Goal: Use online tool/utility: Utilize a website feature to perform a specific function

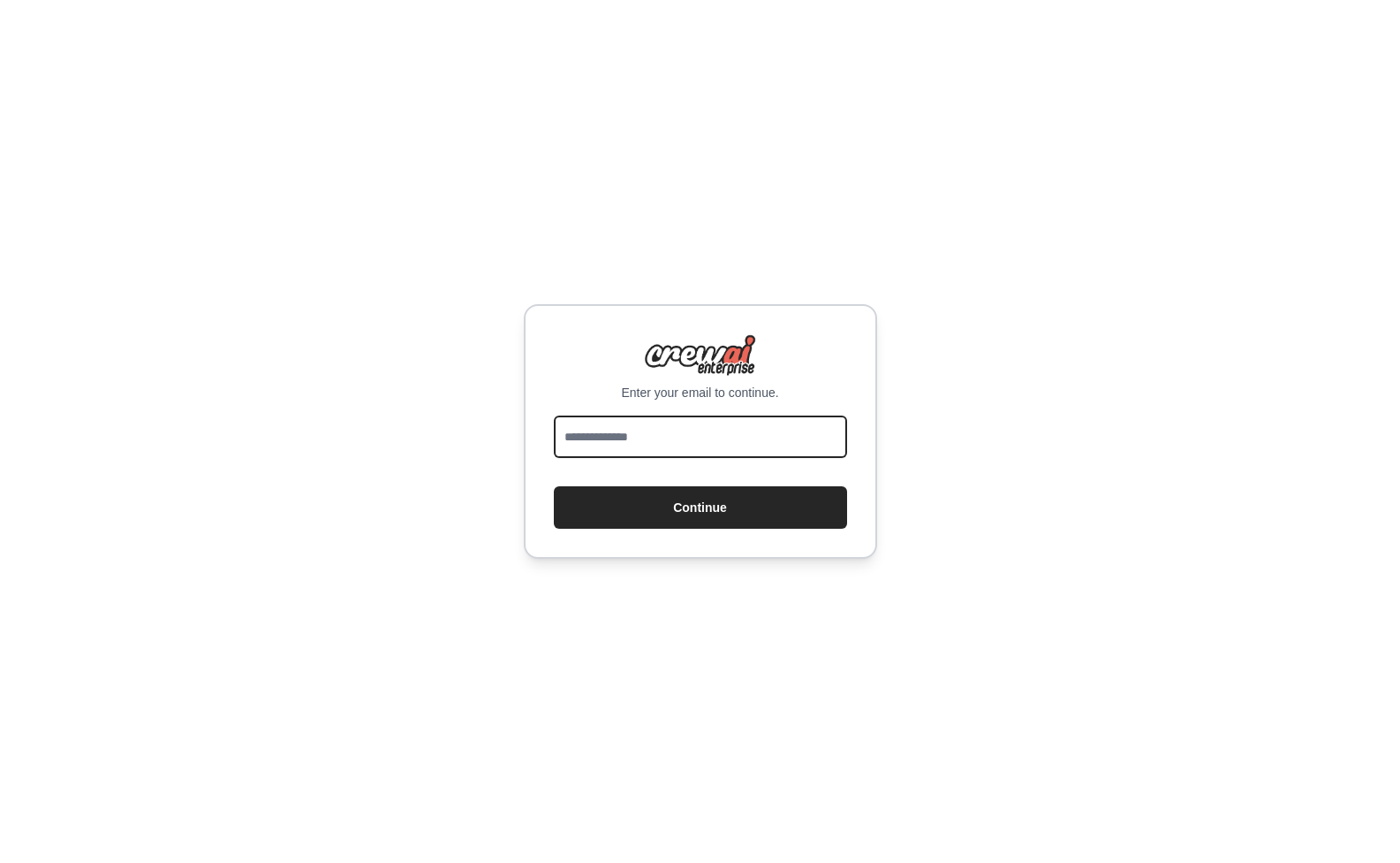
click at [658, 432] on input "email" at bounding box center [701, 436] width 293 height 42
type input "**********"
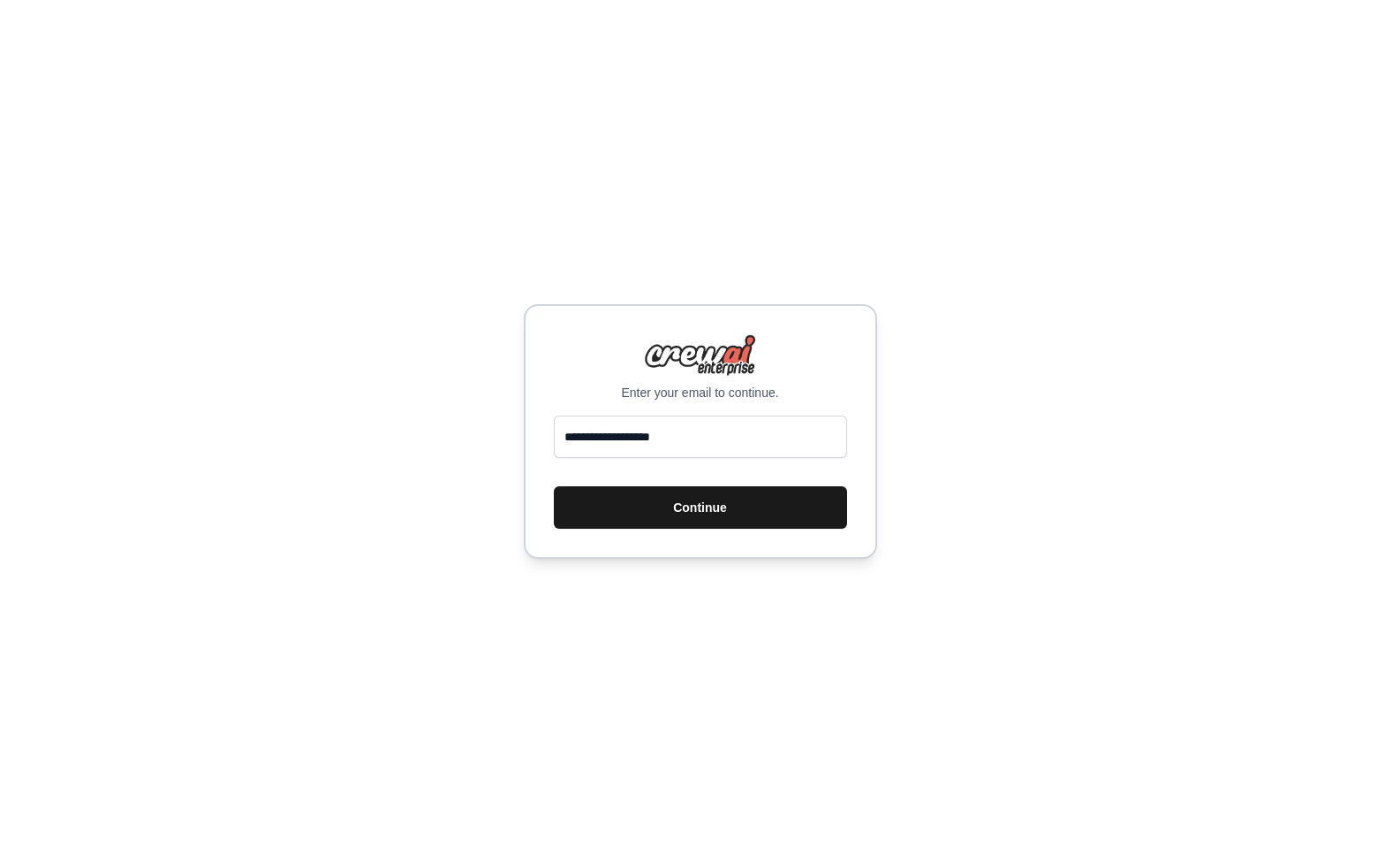
click at [714, 511] on button "Continue" at bounding box center [701, 507] width 293 height 42
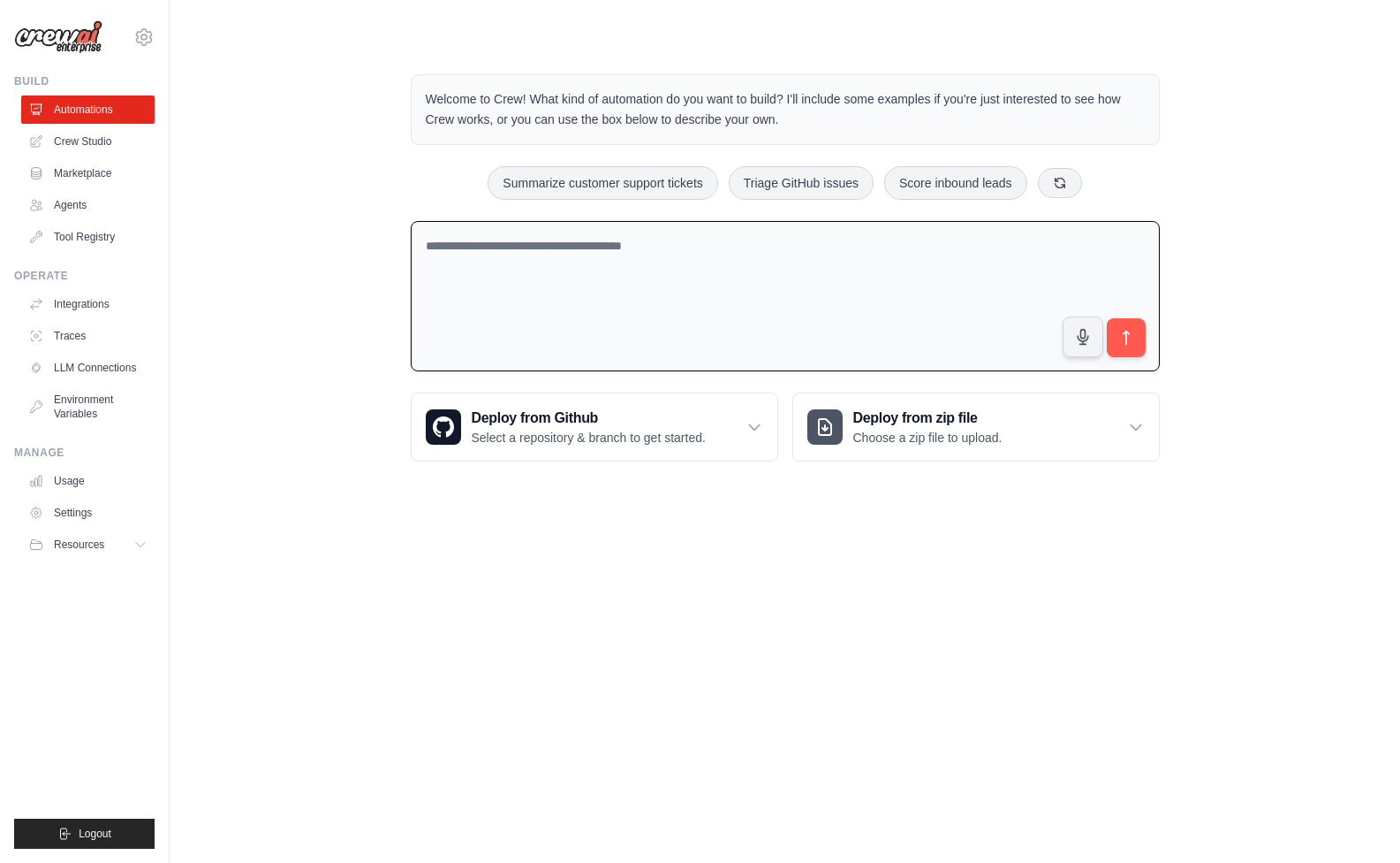
click at [685, 347] on textarea at bounding box center [786, 296] width 750 height 151
click at [95, 146] on link "Crew Studio" at bounding box center [90, 141] width 134 height 28
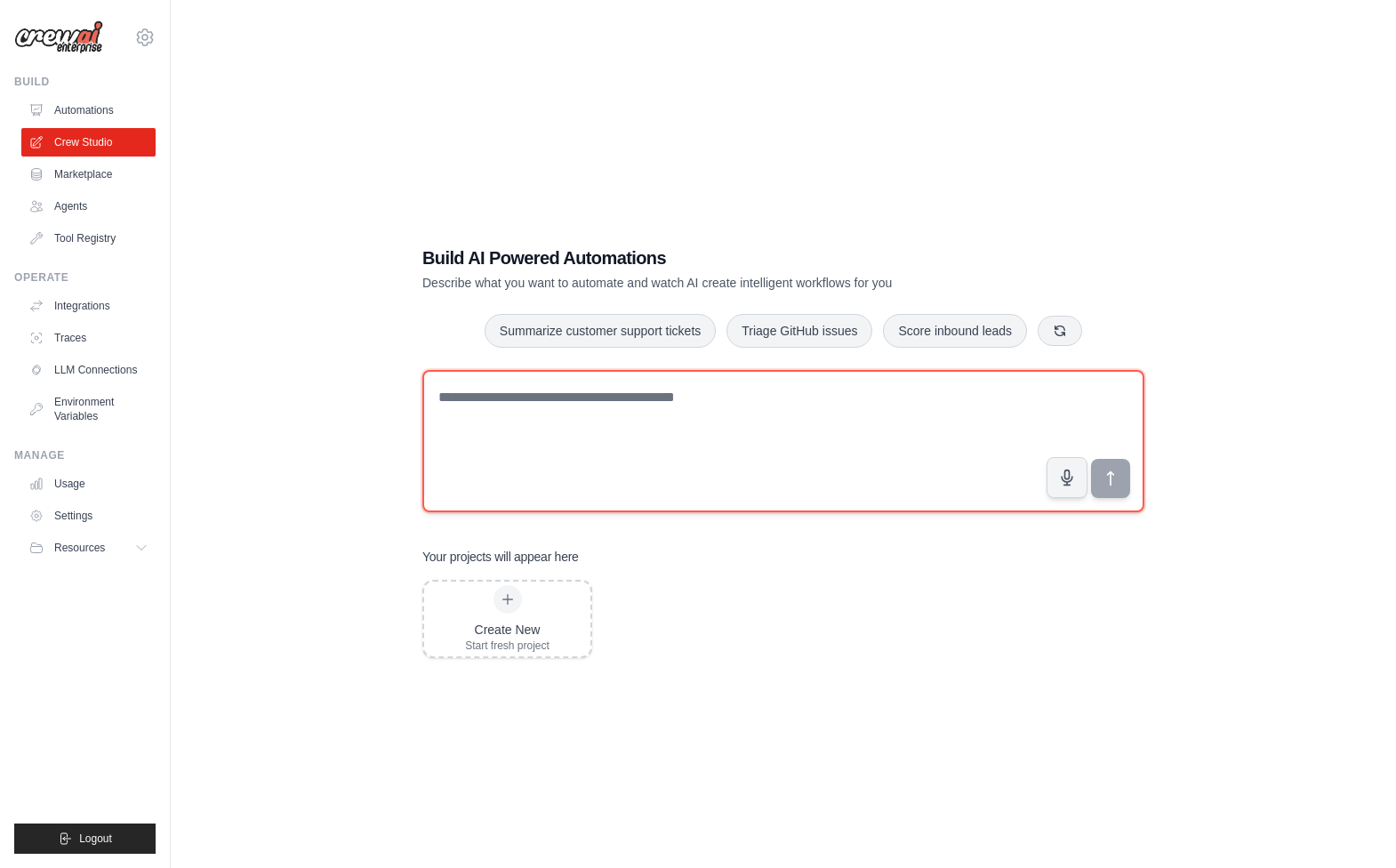
click at [528, 443] on textarea at bounding box center [784, 440] width 722 height 142
type textarea "*"
type textarea "**********"
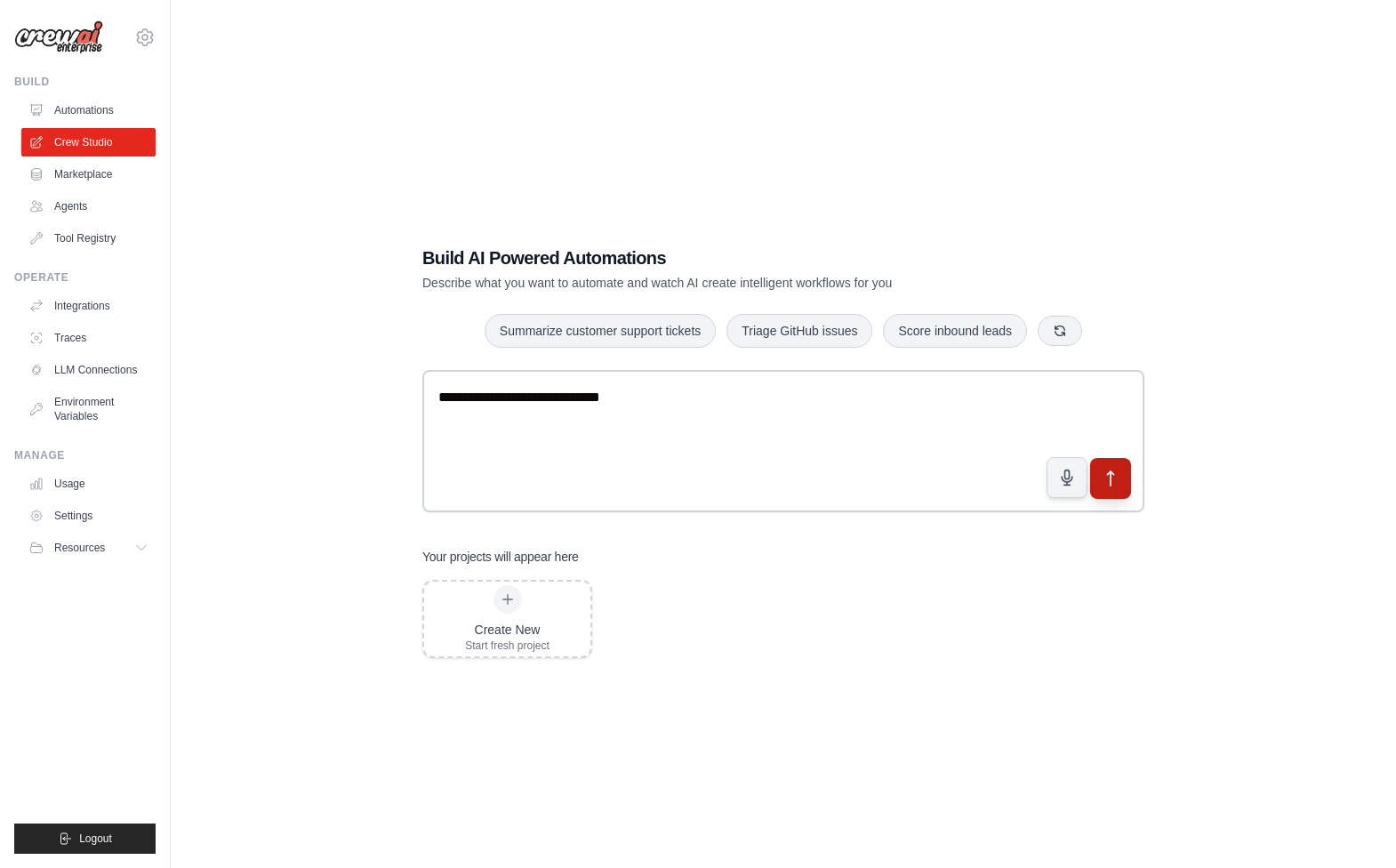
click at [1121, 477] on button "submit" at bounding box center [1110, 478] width 40 height 40
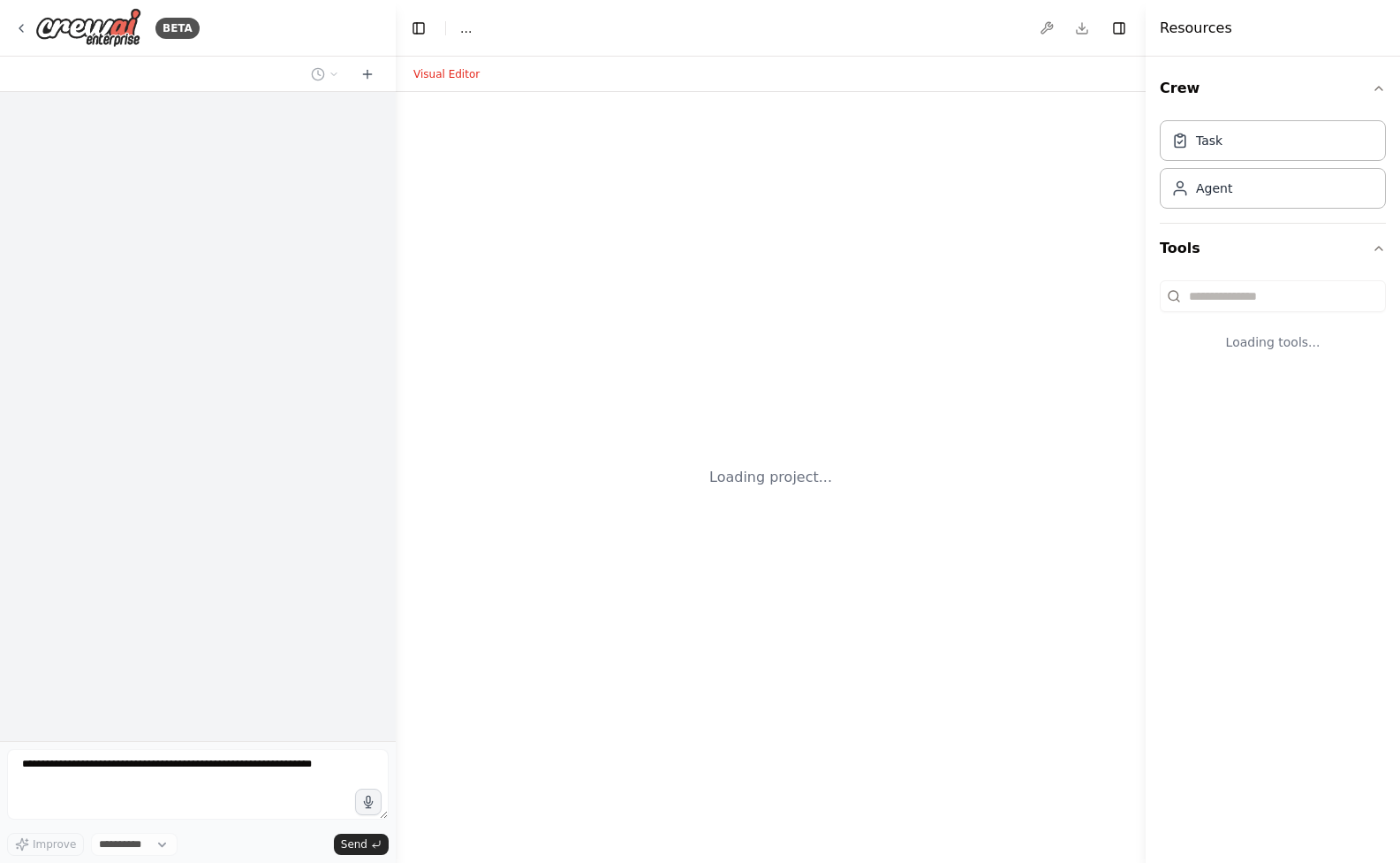
select select "****"
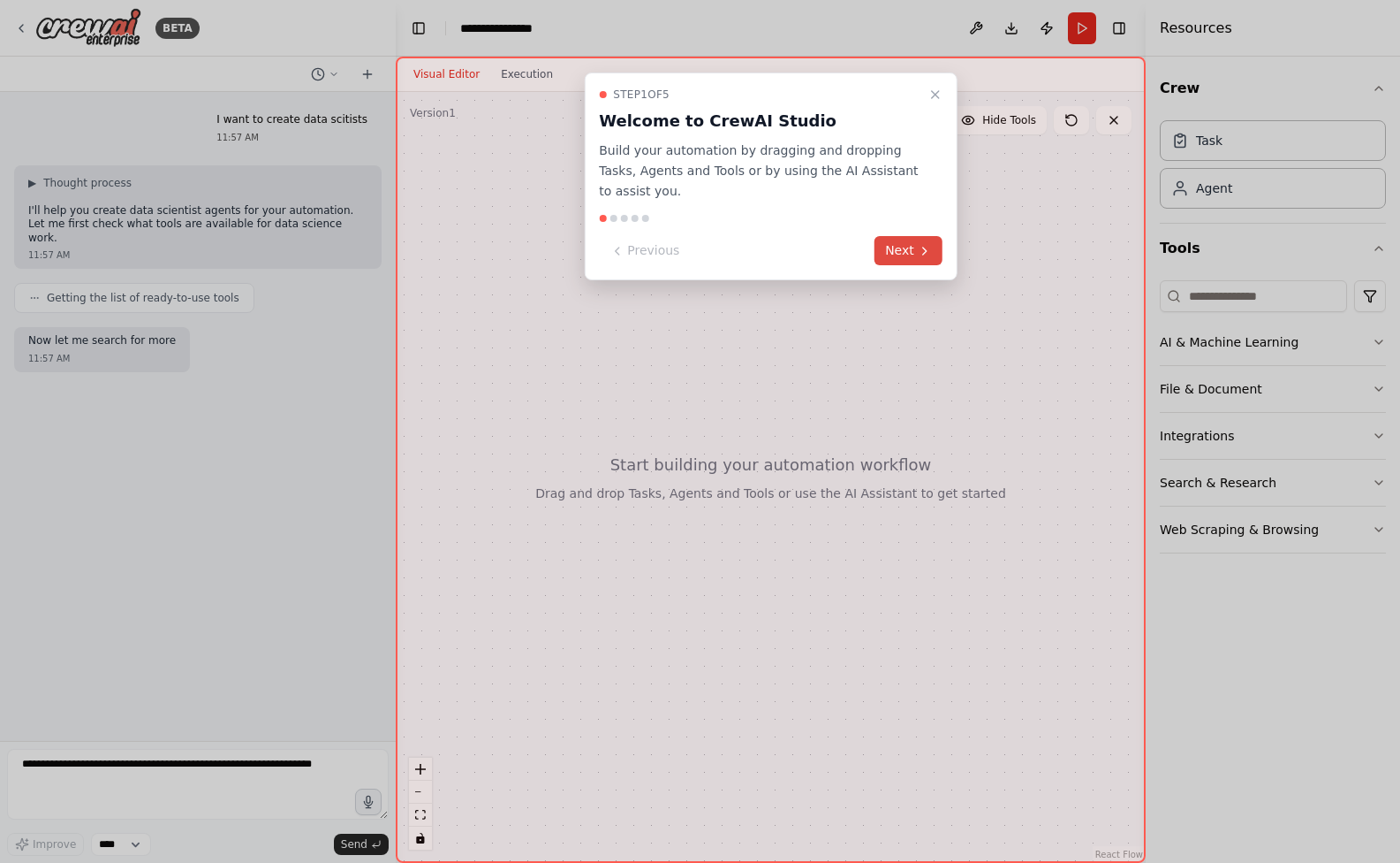
click at [888, 236] on button "Next" at bounding box center [908, 250] width 68 height 29
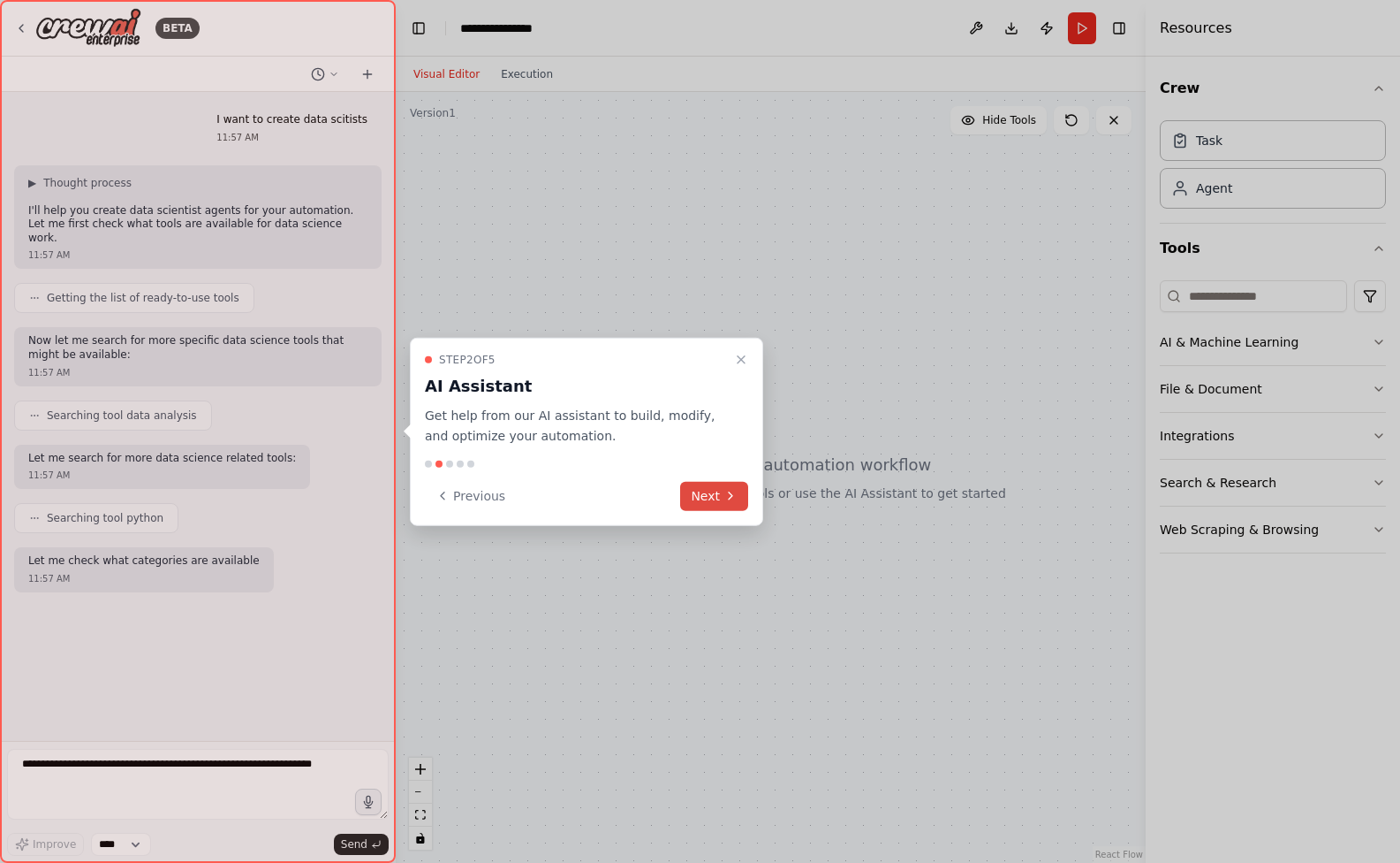
click at [721, 498] on button "Next" at bounding box center [714, 495] width 68 height 29
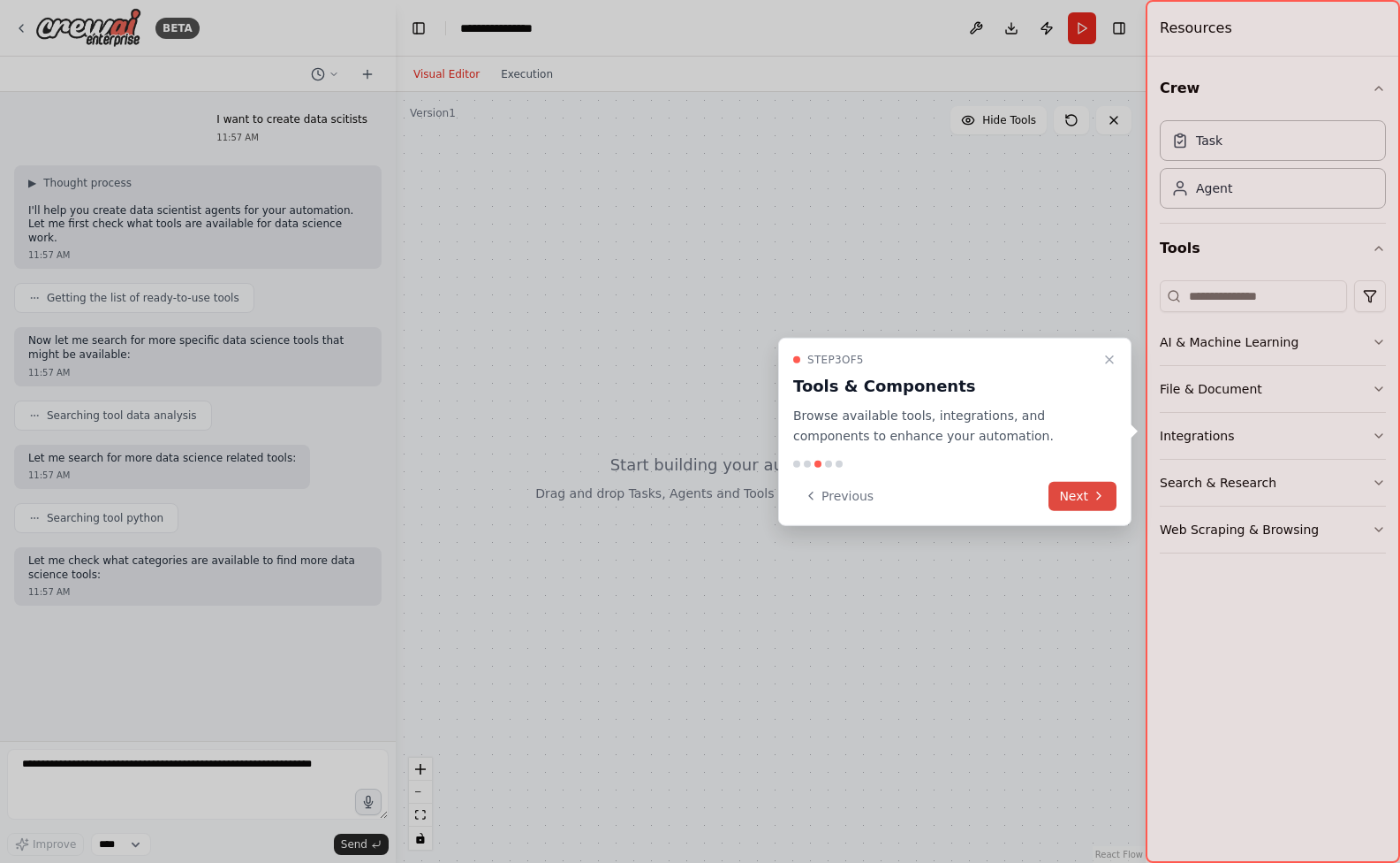
click at [1068, 492] on button "Next" at bounding box center [1082, 495] width 68 height 29
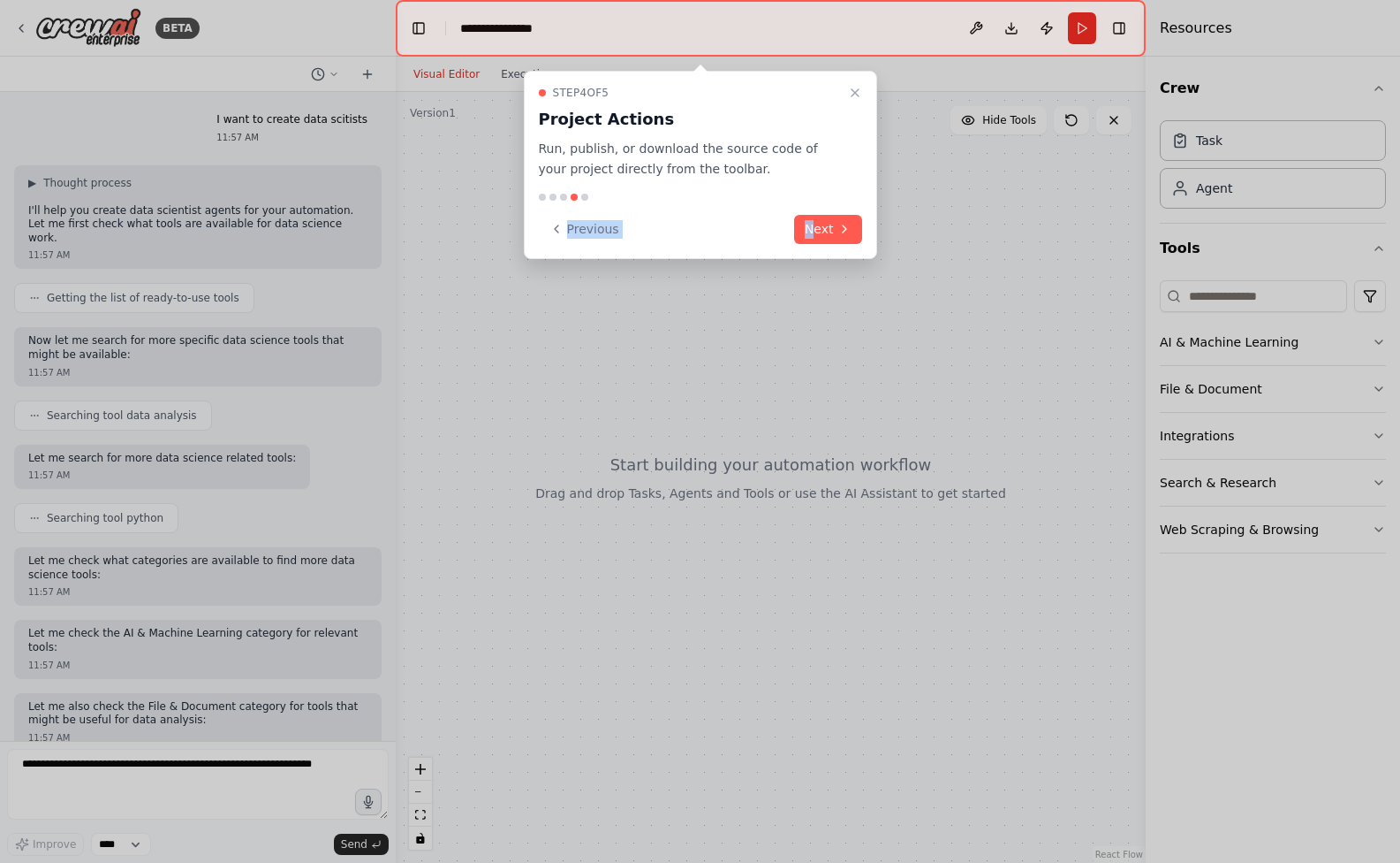
drag, startPoint x: 816, startPoint y: 199, endPoint x: 819, endPoint y: 211, distance: 12.4
click at [819, 202] on div "Step 4 of 5 Project Actions Run, publish, or download the source code of your p…" at bounding box center [701, 165] width 353 height 188
click at [818, 217] on button "Next" at bounding box center [828, 229] width 68 height 29
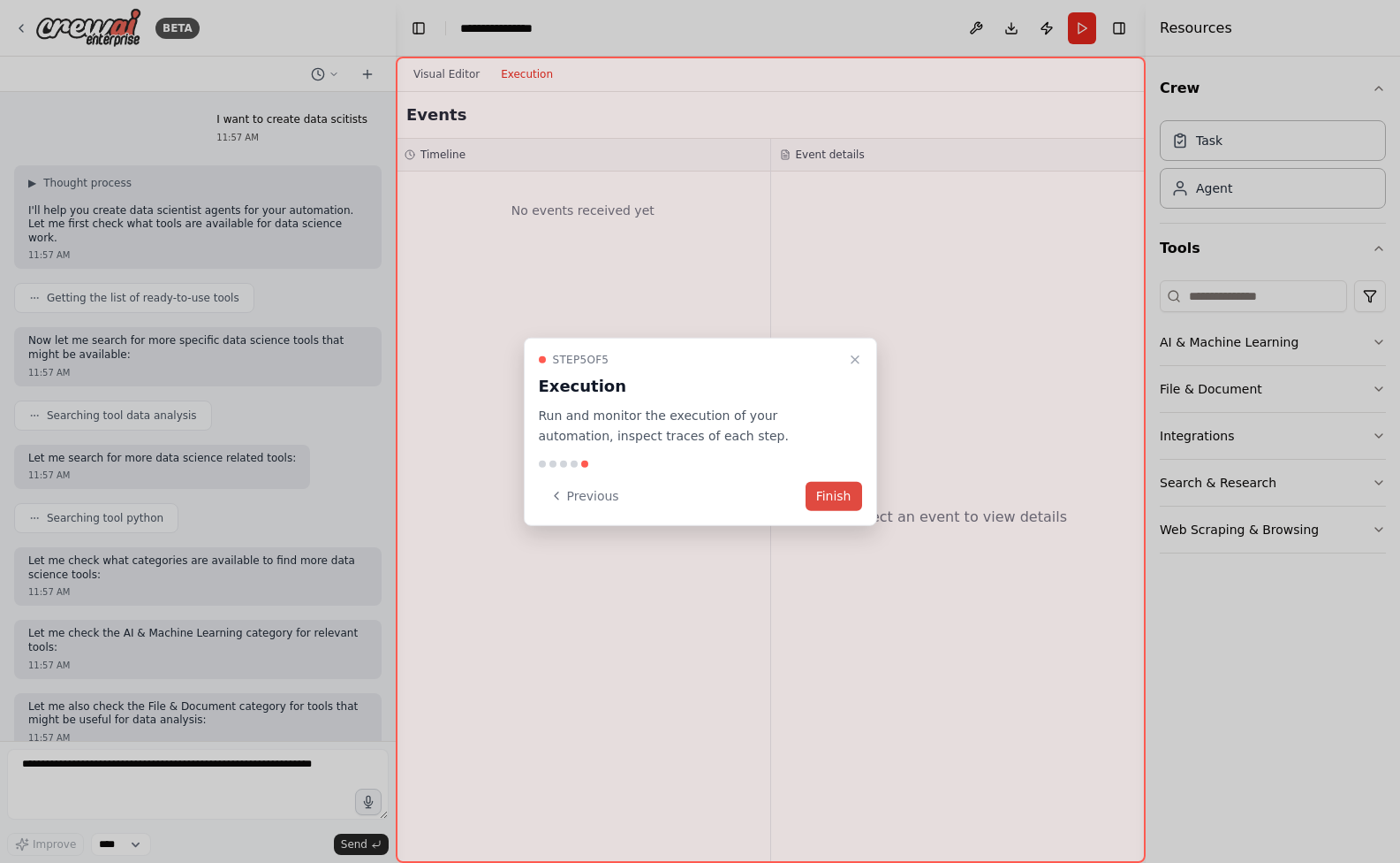
click at [842, 491] on button "Finish" at bounding box center [834, 495] width 57 height 29
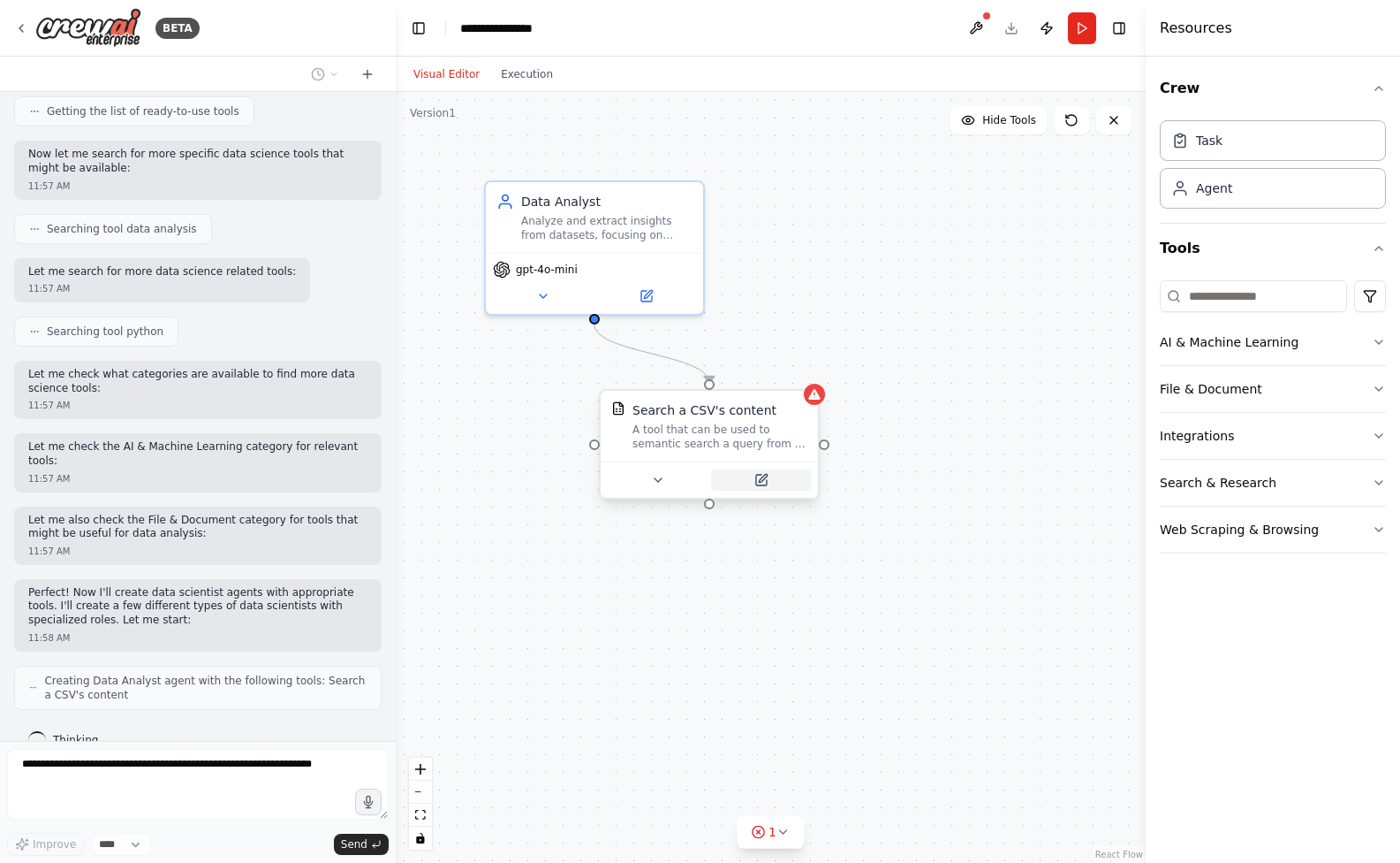
scroll to position [245, 0]
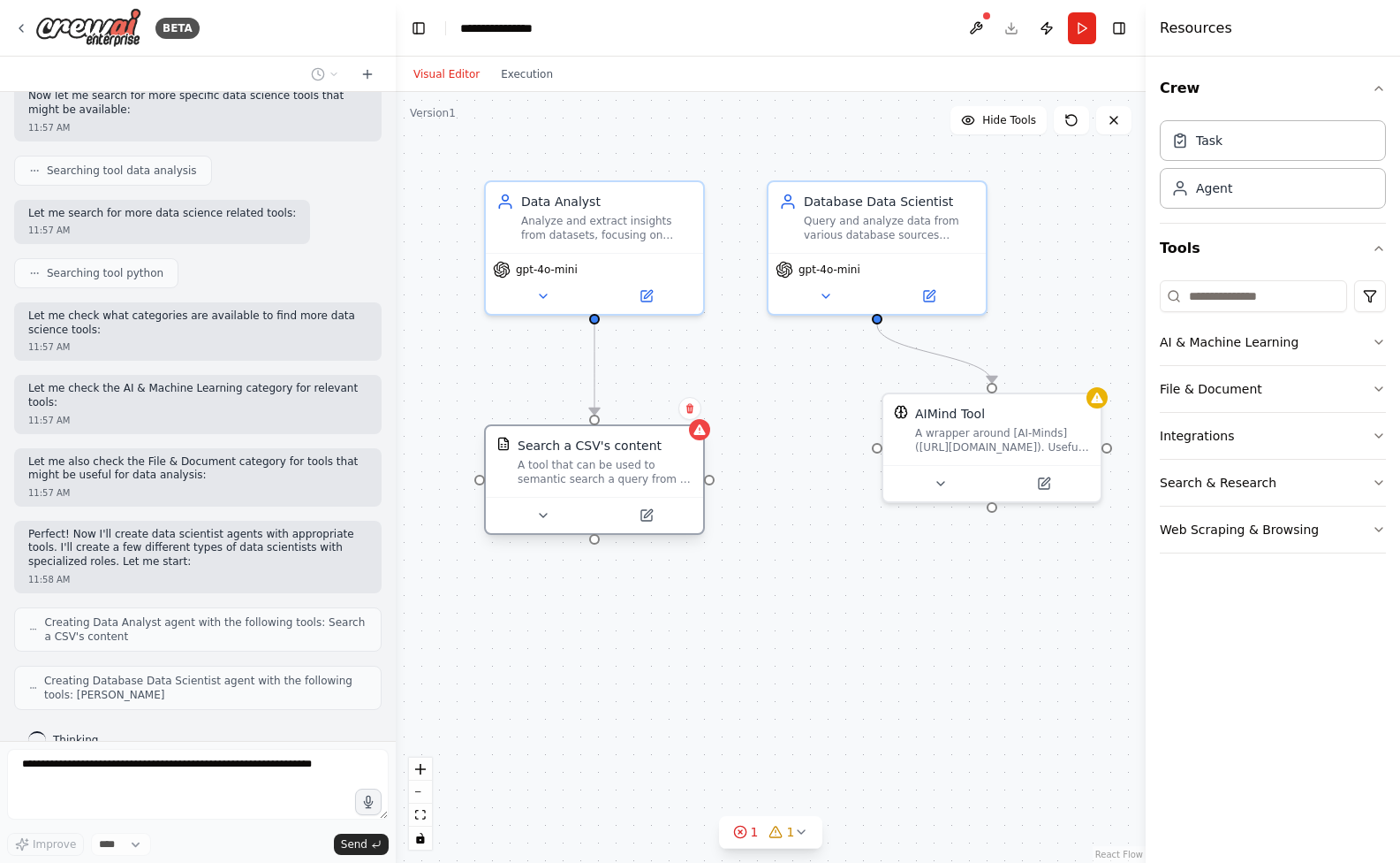
drag, startPoint x: 759, startPoint y: 442, endPoint x: 641, endPoint y: 473, distance: 122.0
click at [641, 473] on div "A tool that can be used to semantic search a query from a CSV's content." at bounding box center [605, 472] width 175 height 28
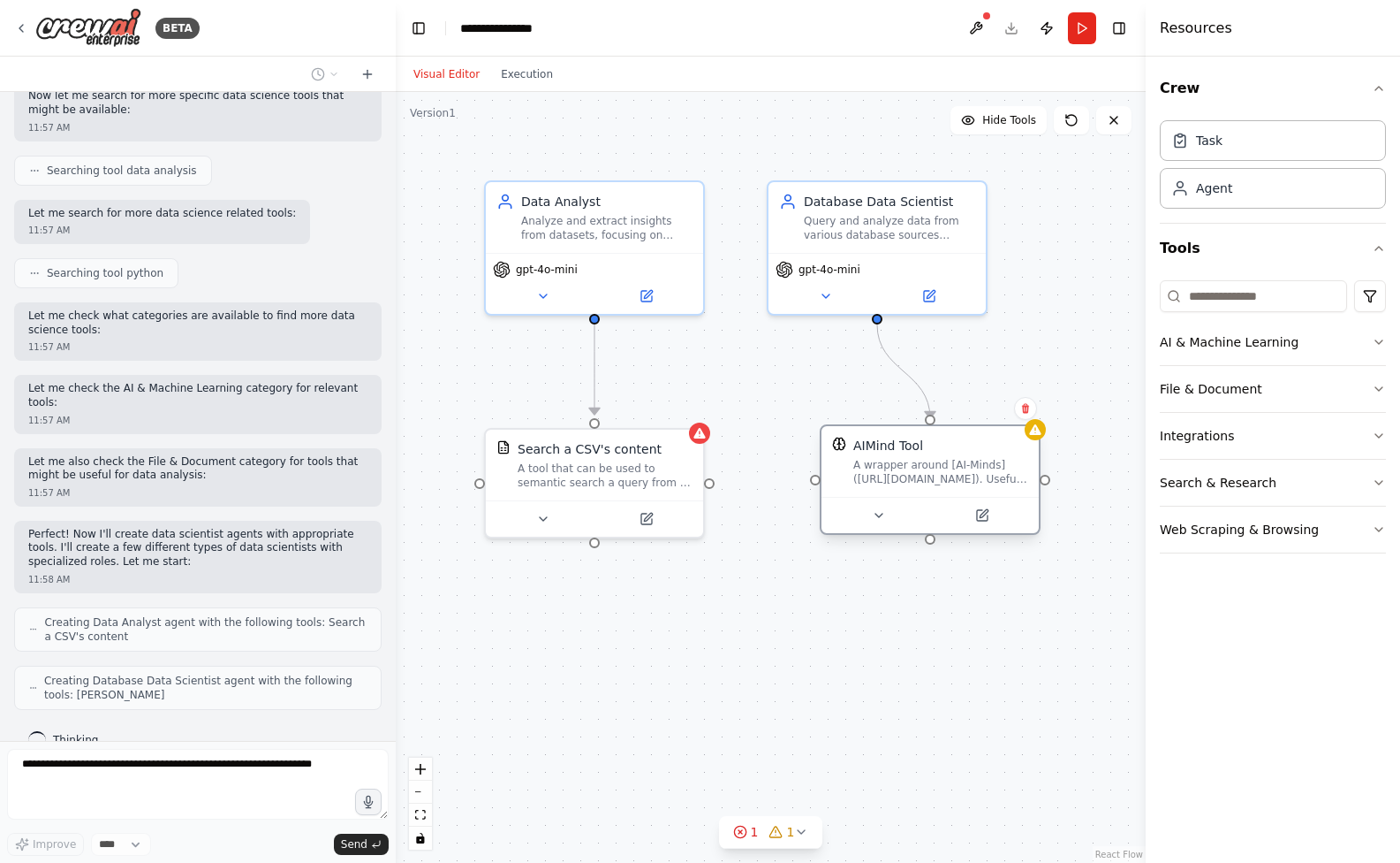
drag, startPoint x: 925, startPoint y: 447, endPoint x: 866, endPoint y: 482, distance: 68.6
click at [866, 482] on div "A wrapper around [AI-Minds](https://mindsdb.com/minds). Useful for when you nee…" at bounding box center [940, 472] width 175 height 28
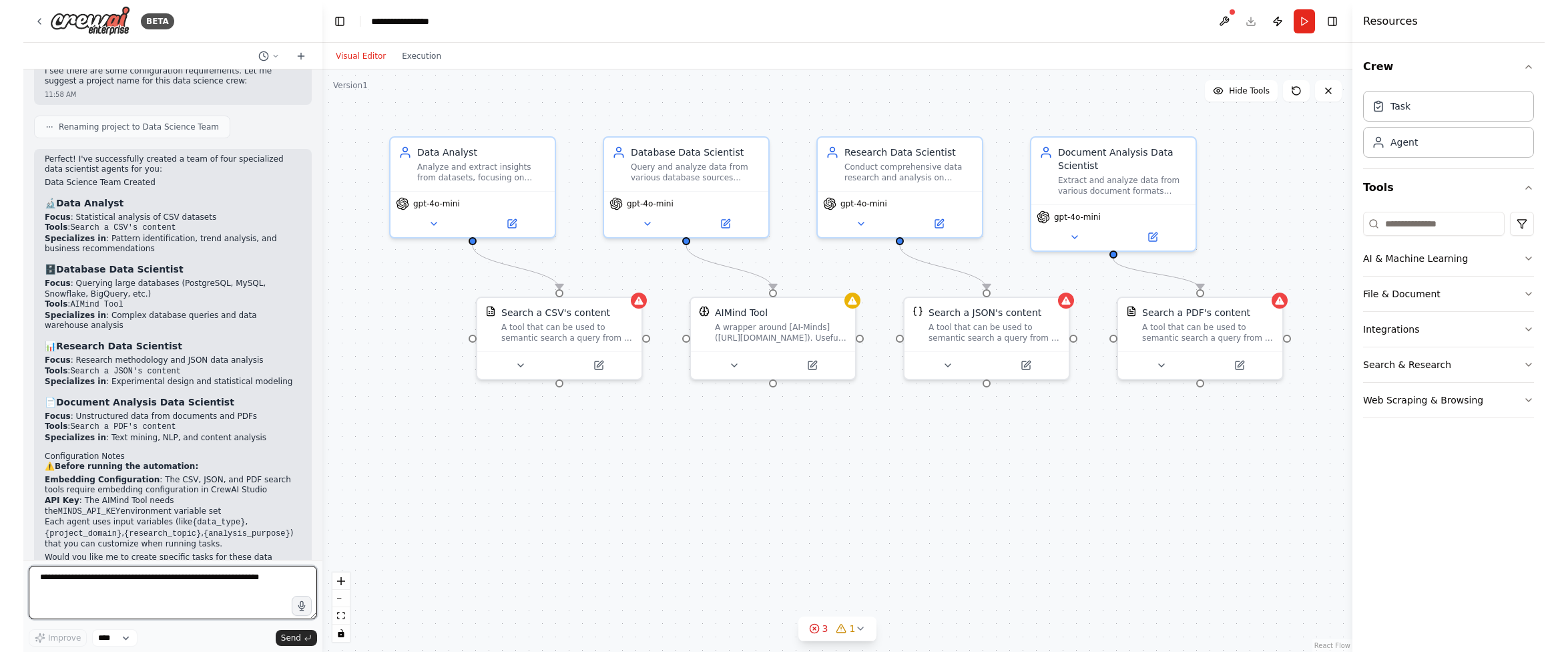
scroll to position [858, 0]
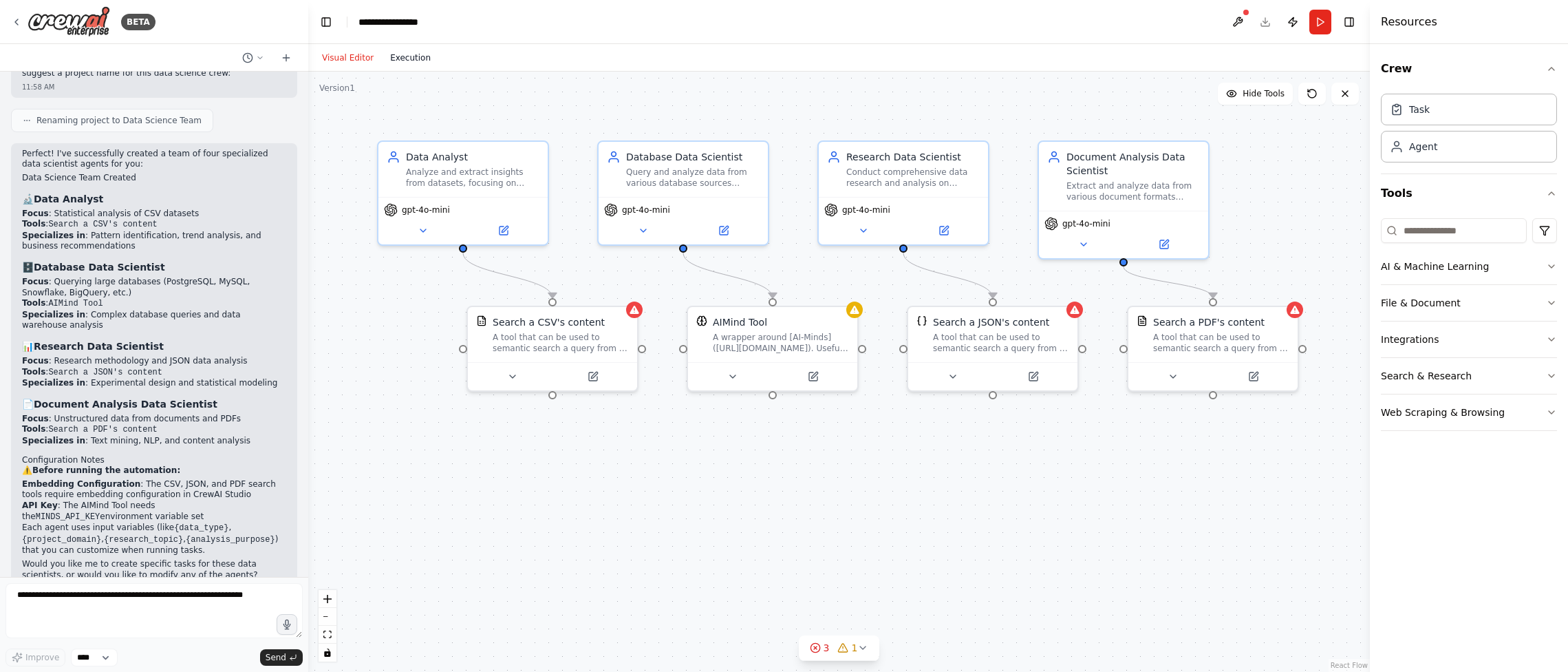
click at [392, 60] on button "Execution" at bounding box center [410, 58] width 57 height 17
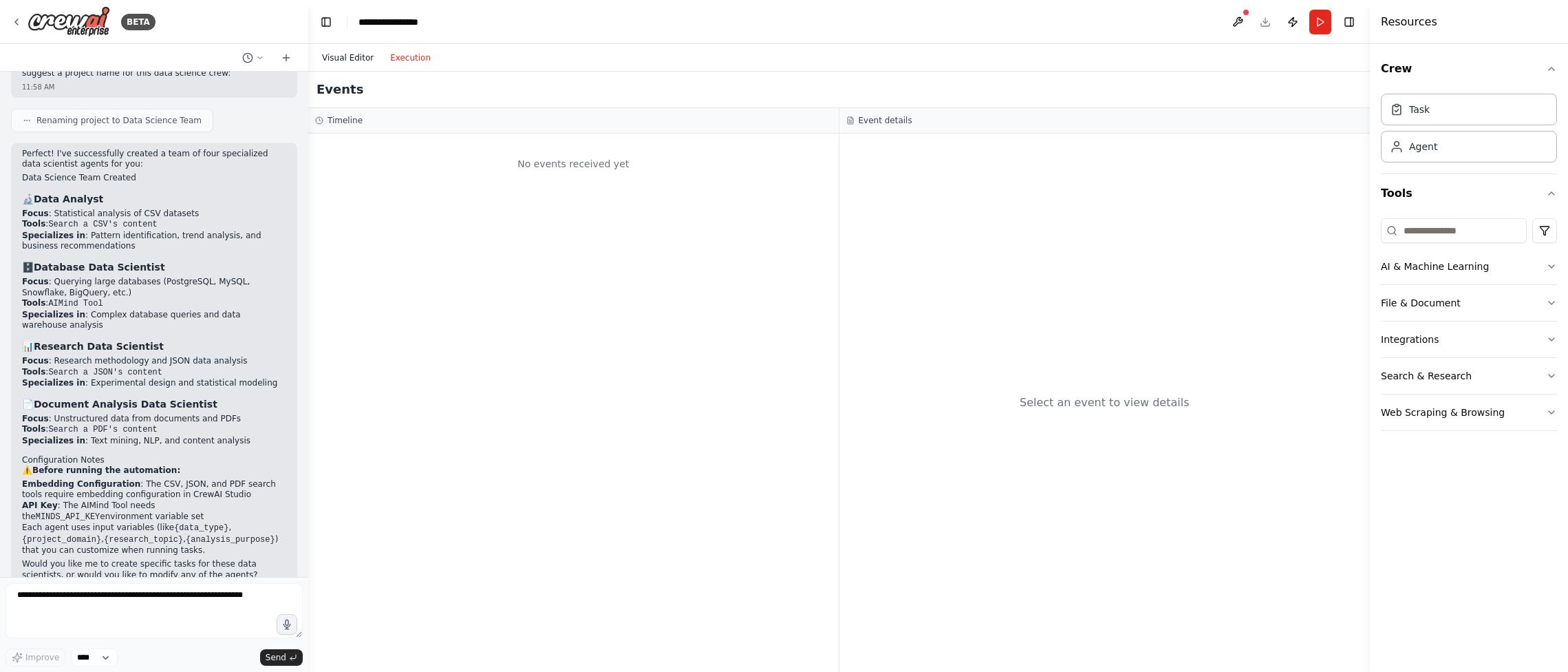
click at [342, 58] on button "Visual Editor" at bounding box center [348, 58] width 68 height 17
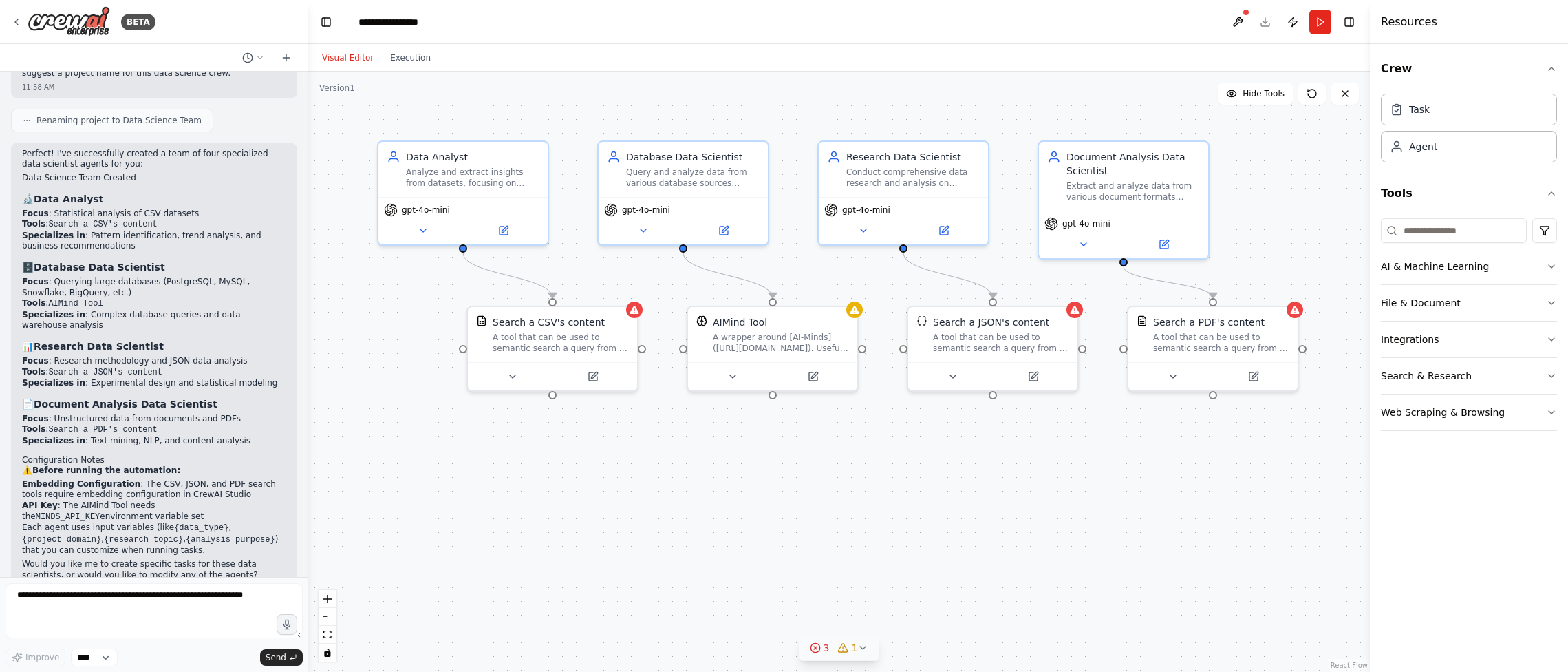
click at [815, 647] on icon at bounding box center [815, 648] width 3 height 3
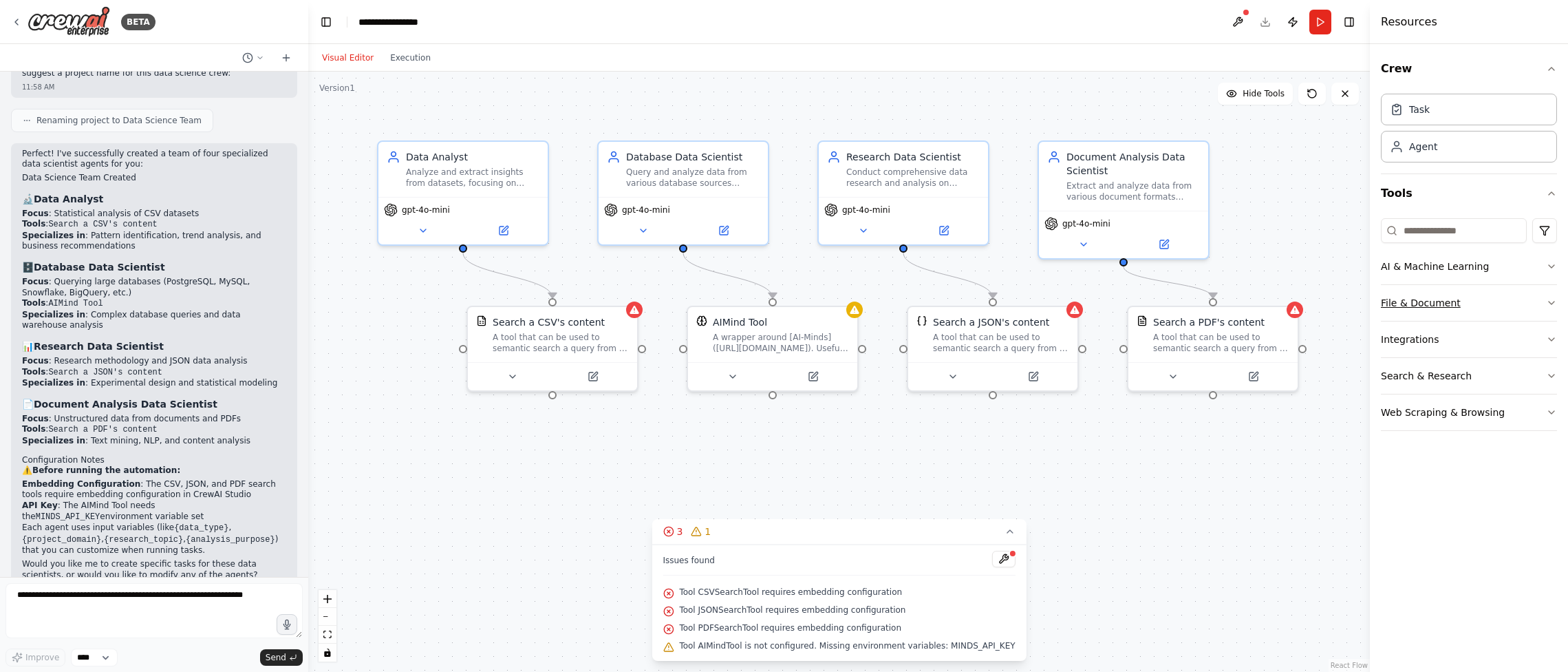
click at [1090, 312] on button "File & Document" at bounding box center [1468, 302] width 176 height 36
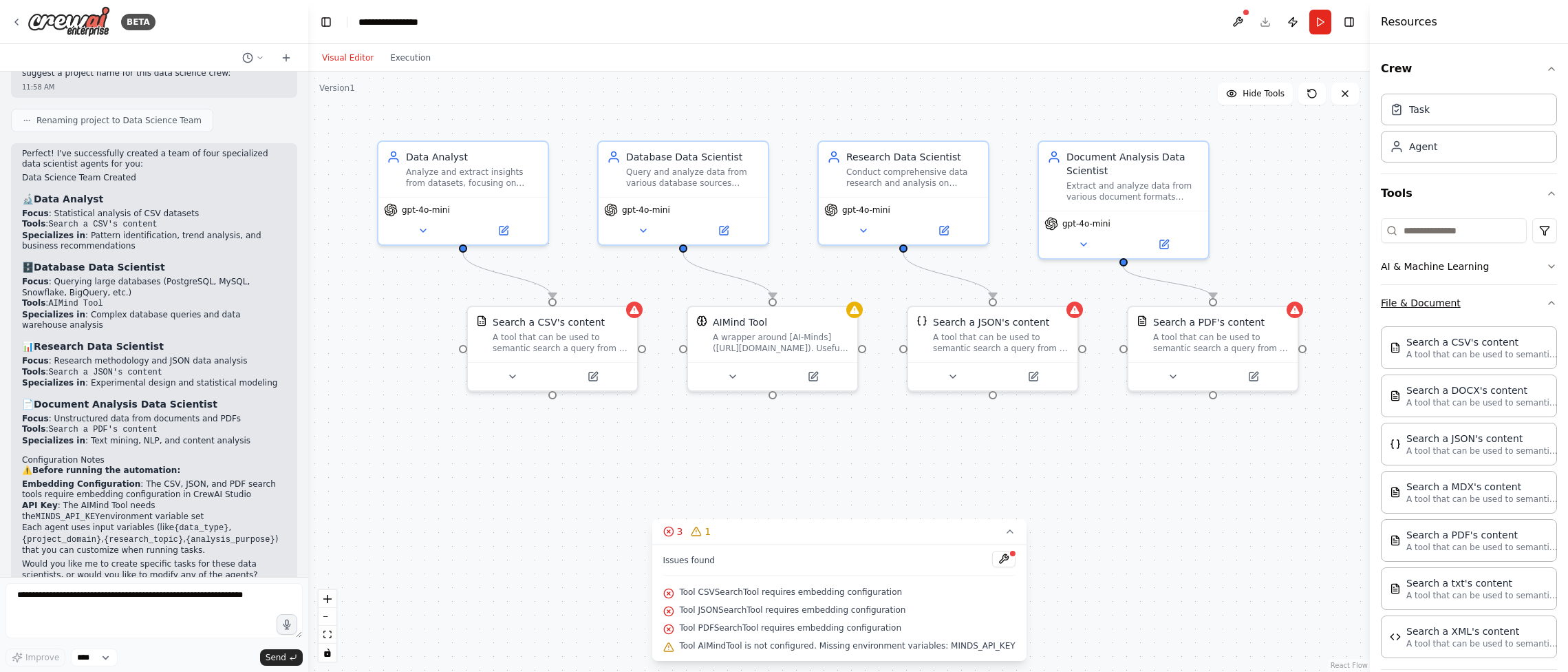
click at [1090, 299] on button "File & Document" at bounding box center [1468, 302] width 176 height 36
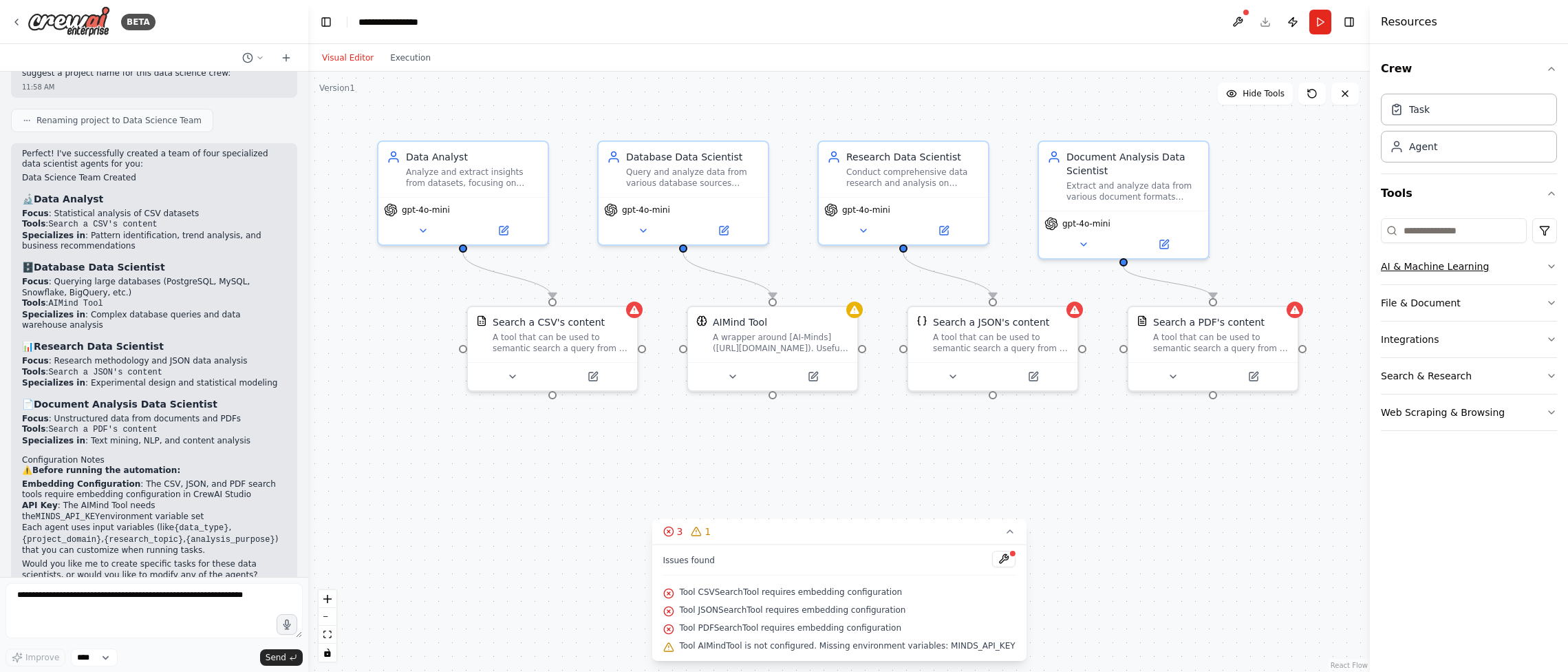
click at [1090, 273] on button "AI & Machine Learning" at bounding box center [1468, 266] width 176 height 36
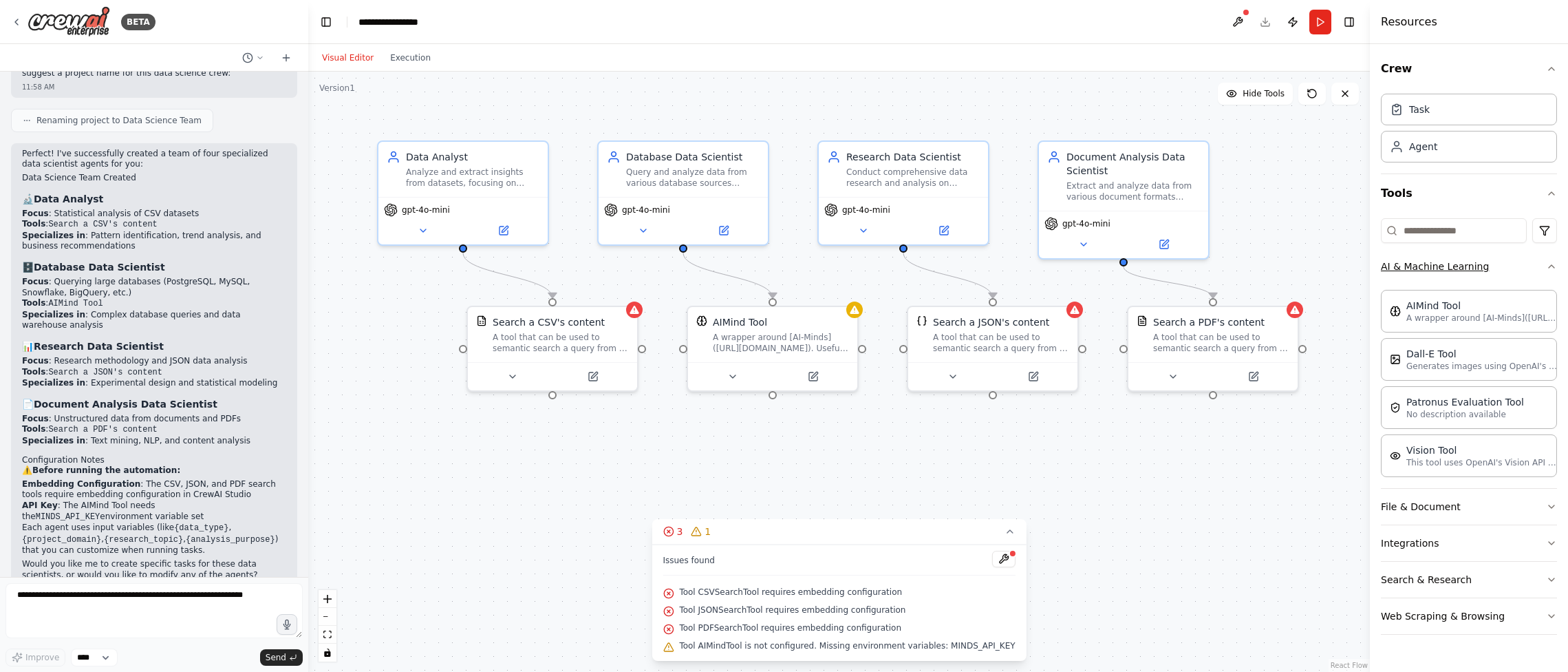
click at [1090, 273] on button "AI & Machine Learning" at bounding box center [1468, 266] width 176 height 36
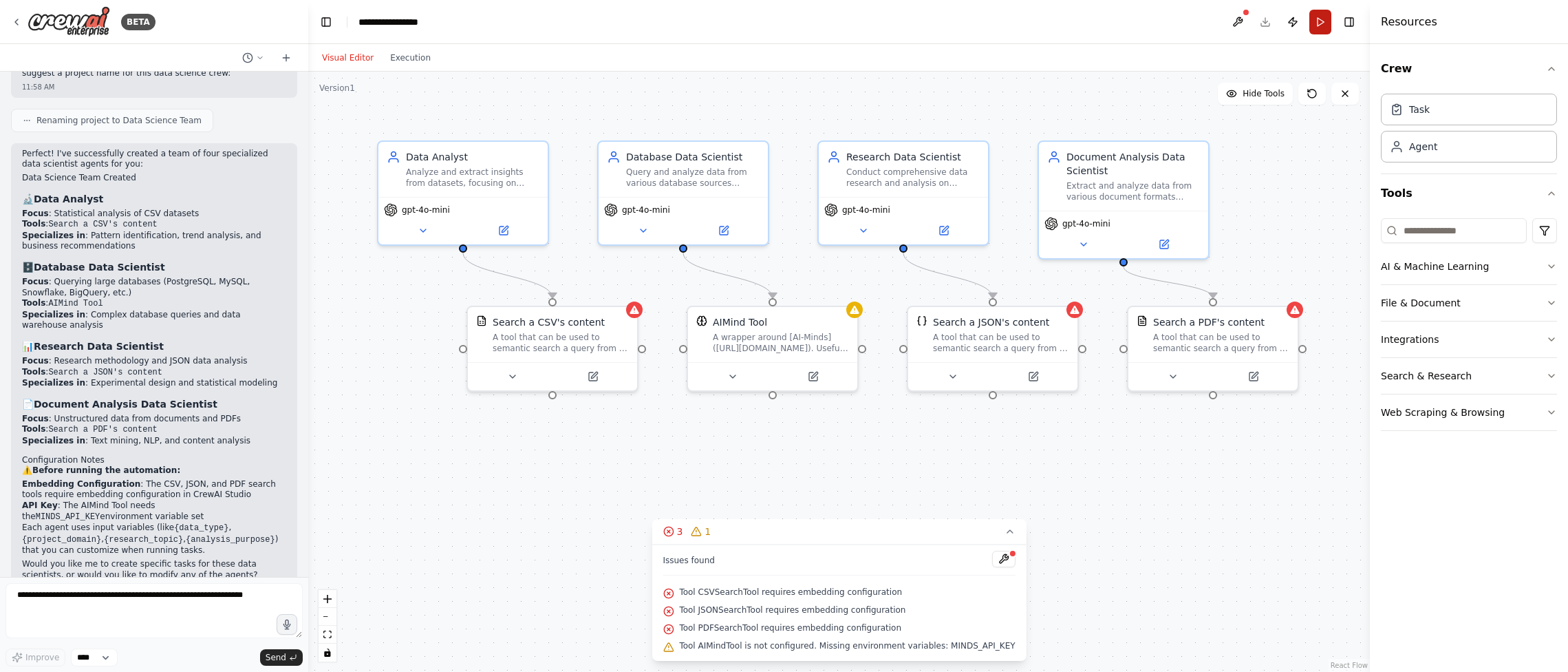
click at [1090, 24] on button "Run" at bounding box center [1320, 22] width 22 height 25
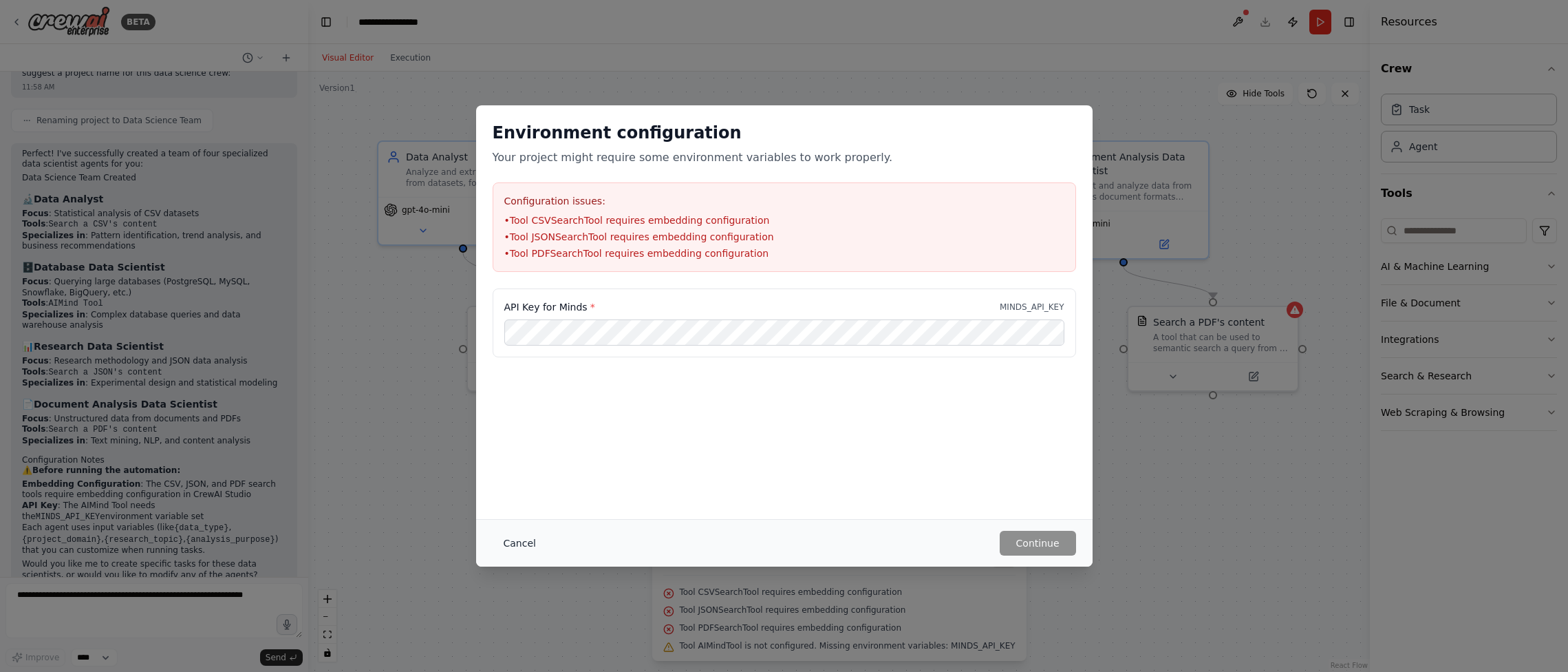
click at [523, 545] on button "Cancel" at bounding box center [520, 543] width 55 height 25
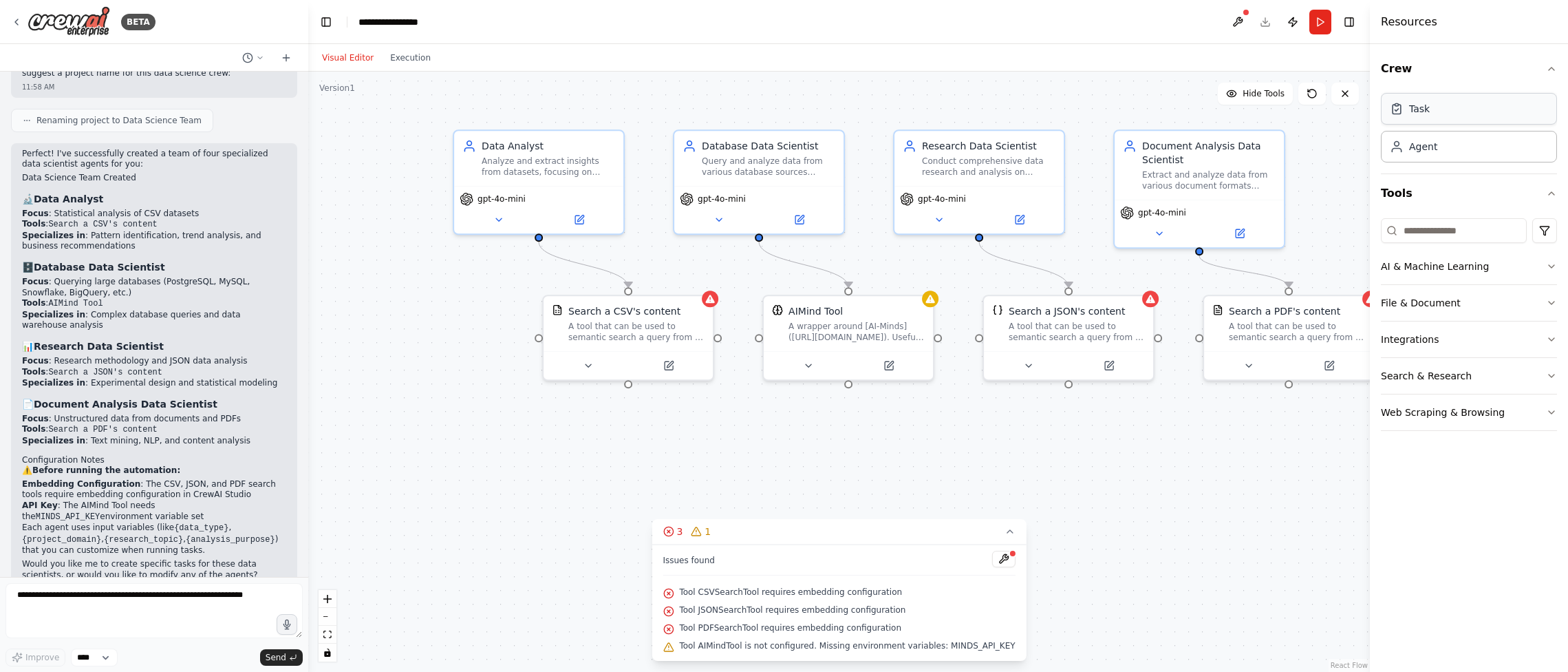
click at [1090, 104] on div "Task" at bounding box center [1419, 108] width 20 height 14
click at [1090, 129] on div "Task Agent" at bounding box center [1468, 125] width 176 height 74
click at [1090, 149] on div "Agent" at bounding box center [1422, 146] width 28 height 14
click at [1090, 96] on span "Hide Tools" at bounding box center [1263, 93] width 42 height 11
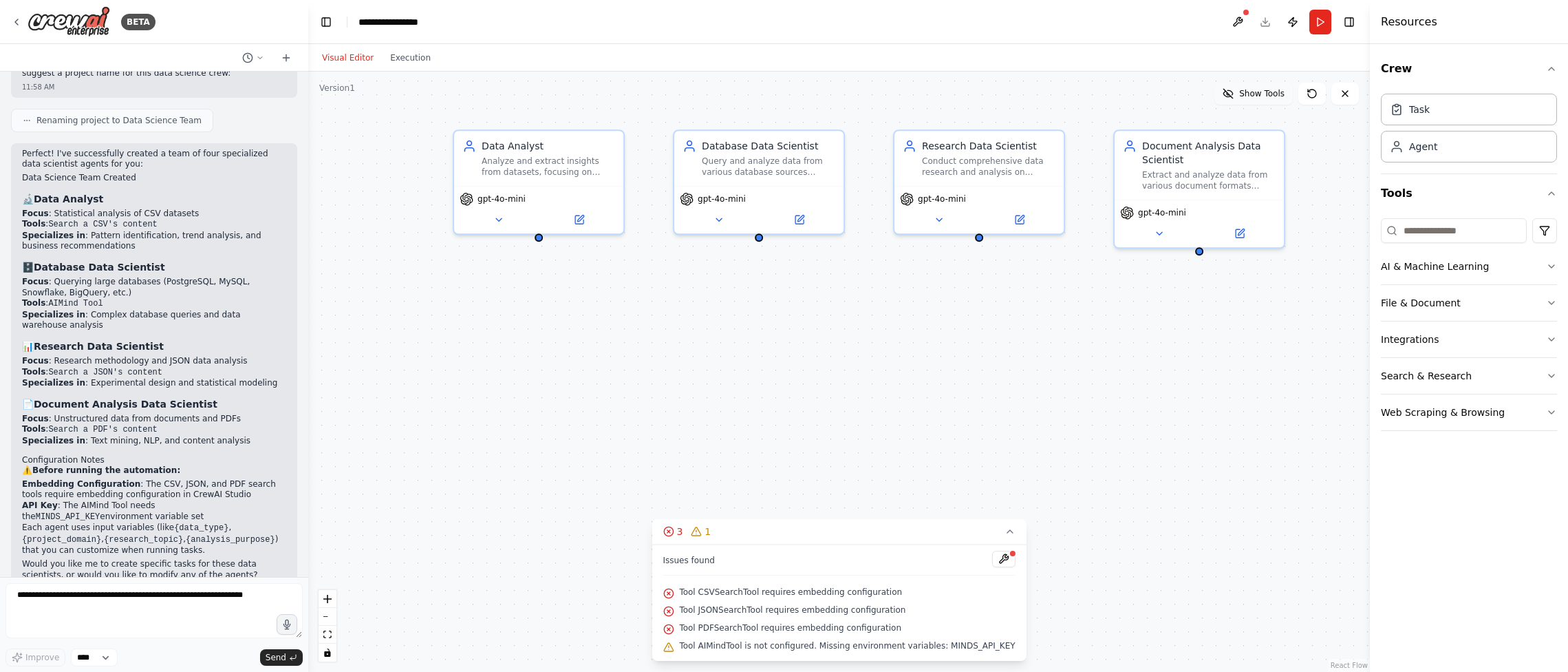
click at [1090, 96] on span "Show Tools" at bounding box center [1262, 93] width 45 height 11
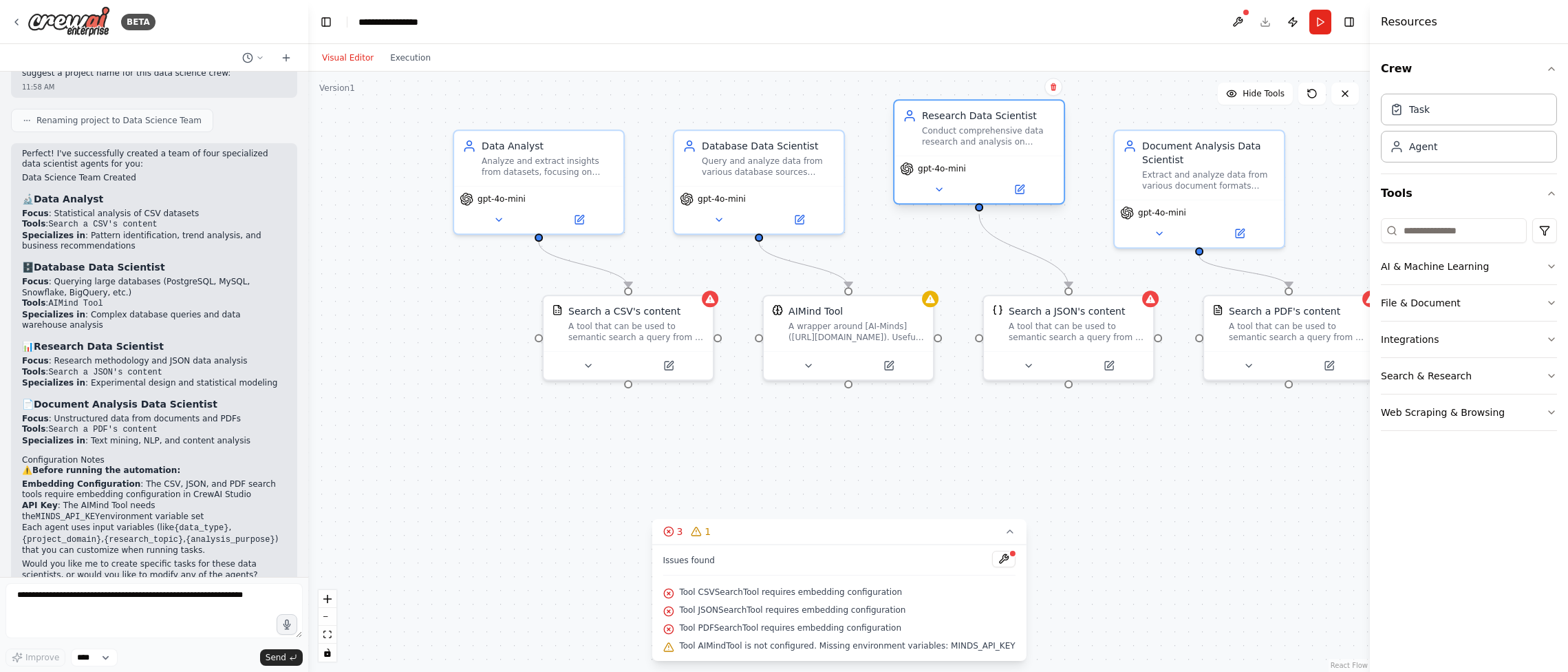
drag, startPoint x: 1024, startPoint y: 183, endPoint x: 1029, endPoint y: 153, distance: 30.4
click at [1029, 153] on div "Research Data Scientist Conduct comprehensive data research and analysis on {re…" at bounding box center [979, 151] width 172 height 106
click at [1022, 194] on icon at bounding box center [1019, 189] width 8 height 8
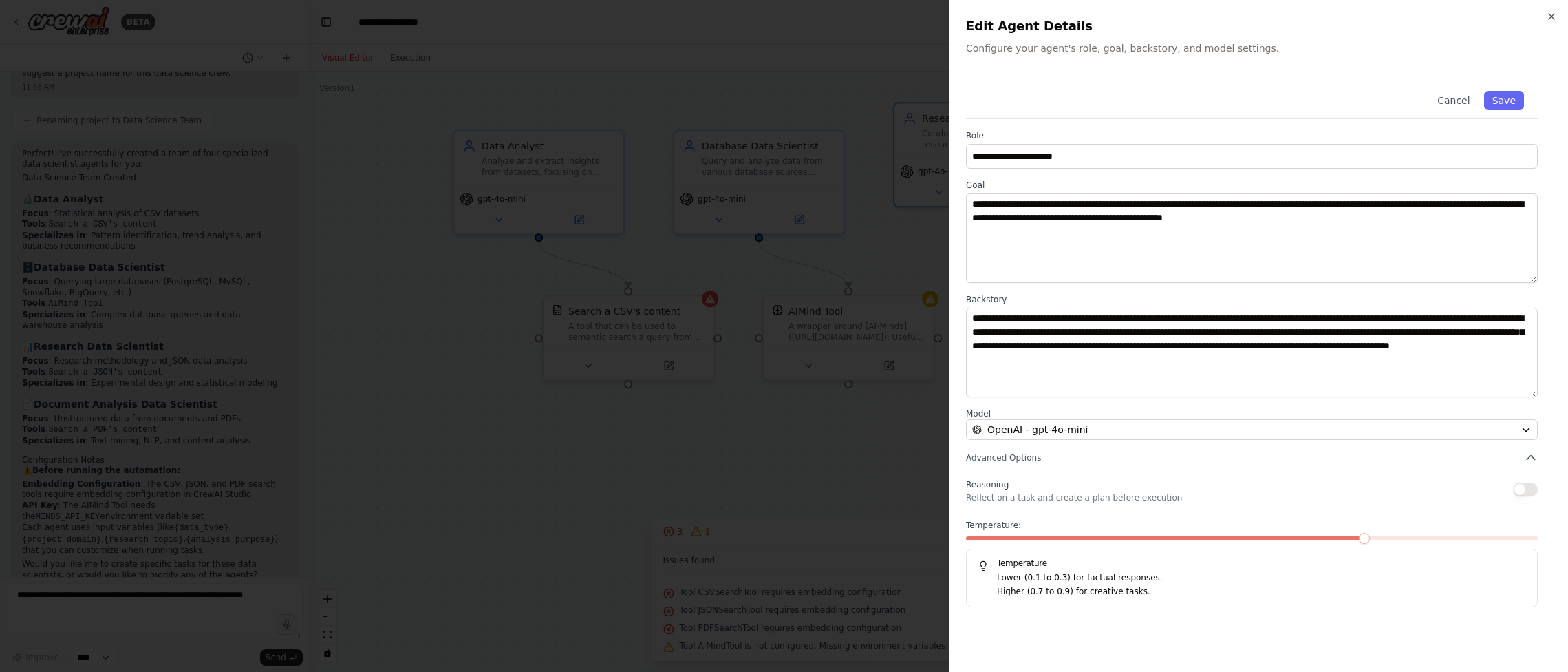
click at [531, 471] on div at bounding box center [784, 336] width 1568 height 672
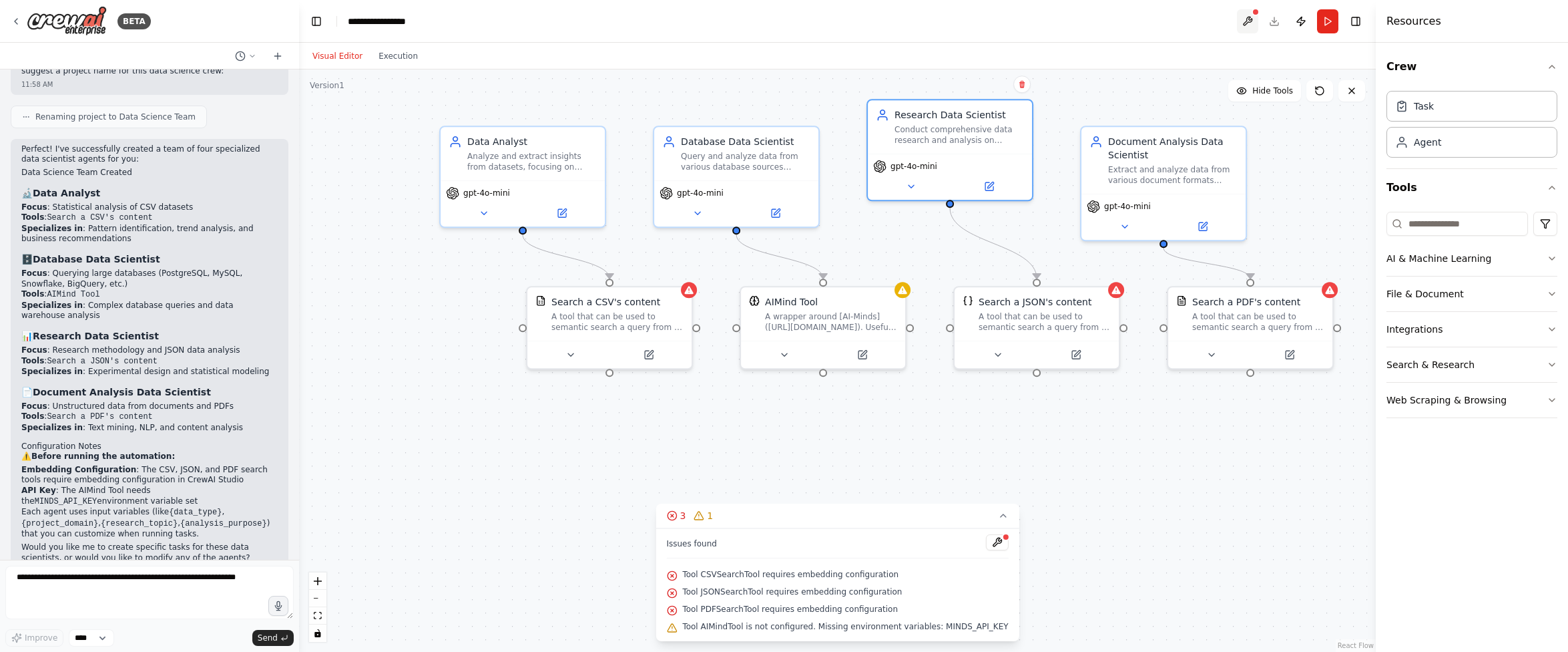
click at [1058, 19] on button at bounding box center [1247, 21] width 21 height 24
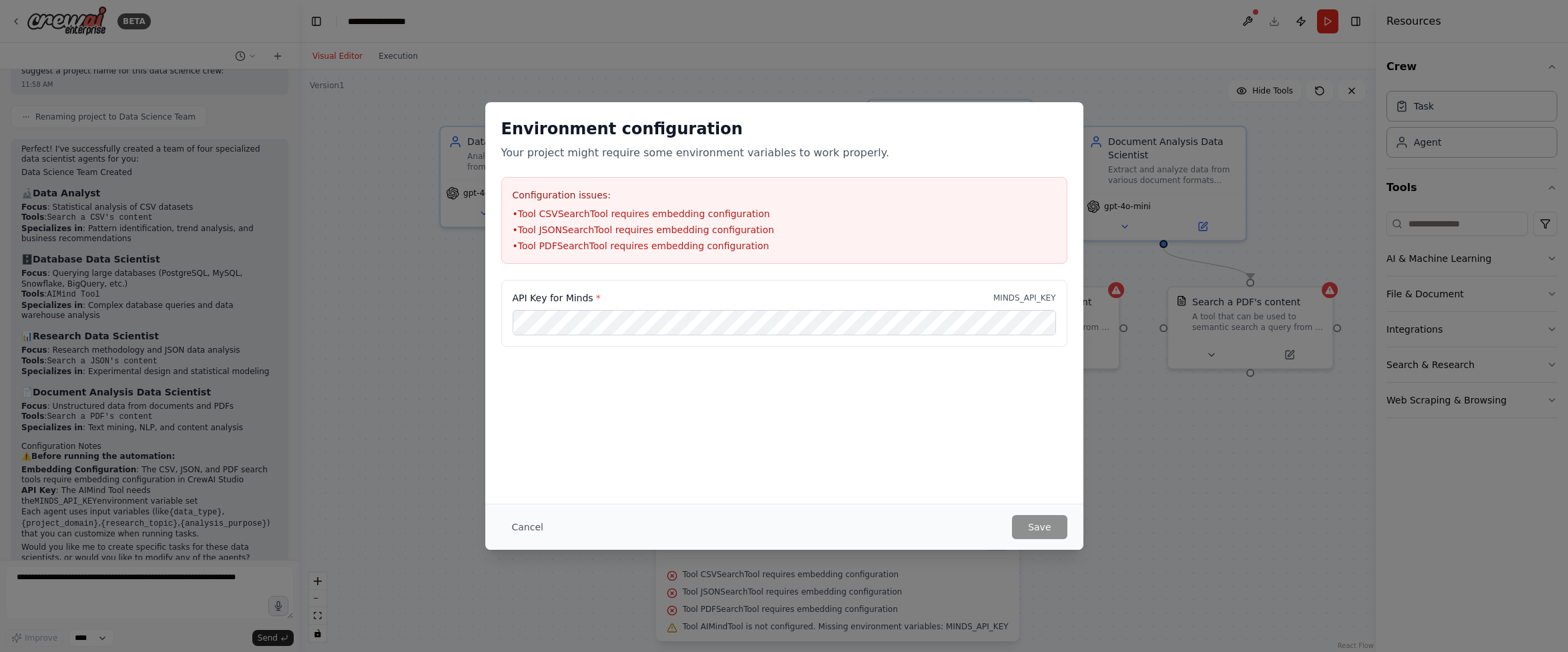
click at [377, 291] on div "Environment configuration Your project might require some environment variables…" at bounding box center [784, 326] width 1568 height 652
click at [529, 525] on button "Cancel" at bounding box center [527, 527] width 53 height 24
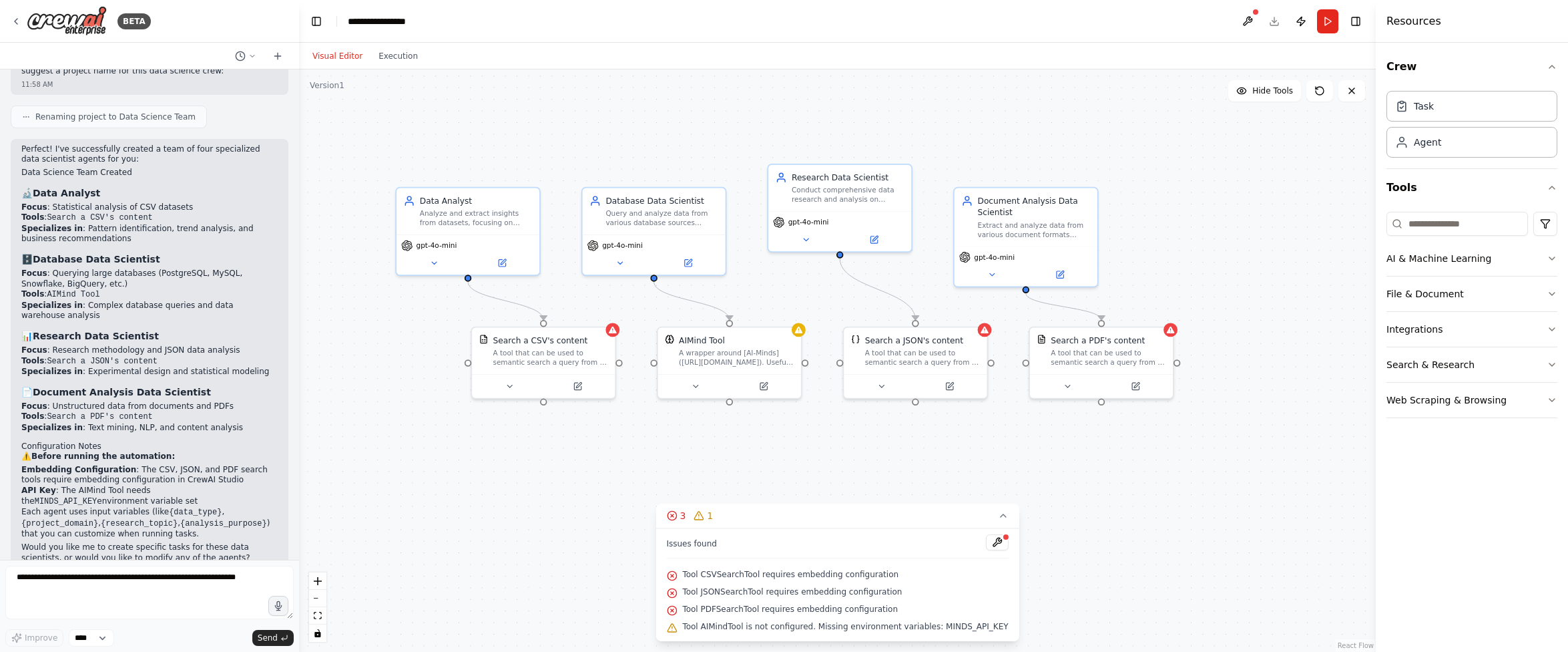
drag, startPoint x: 1074, startPoint y: 302, endPoint x: 1075, endPoint y: 487, distance: 185.0
click at [1058, 487] on div ".deletable-edge-delete-btn { width: 20px; height: 20px; border: 0px solid #ffff…" at bounding box center [837, 360] width 1077 height 582
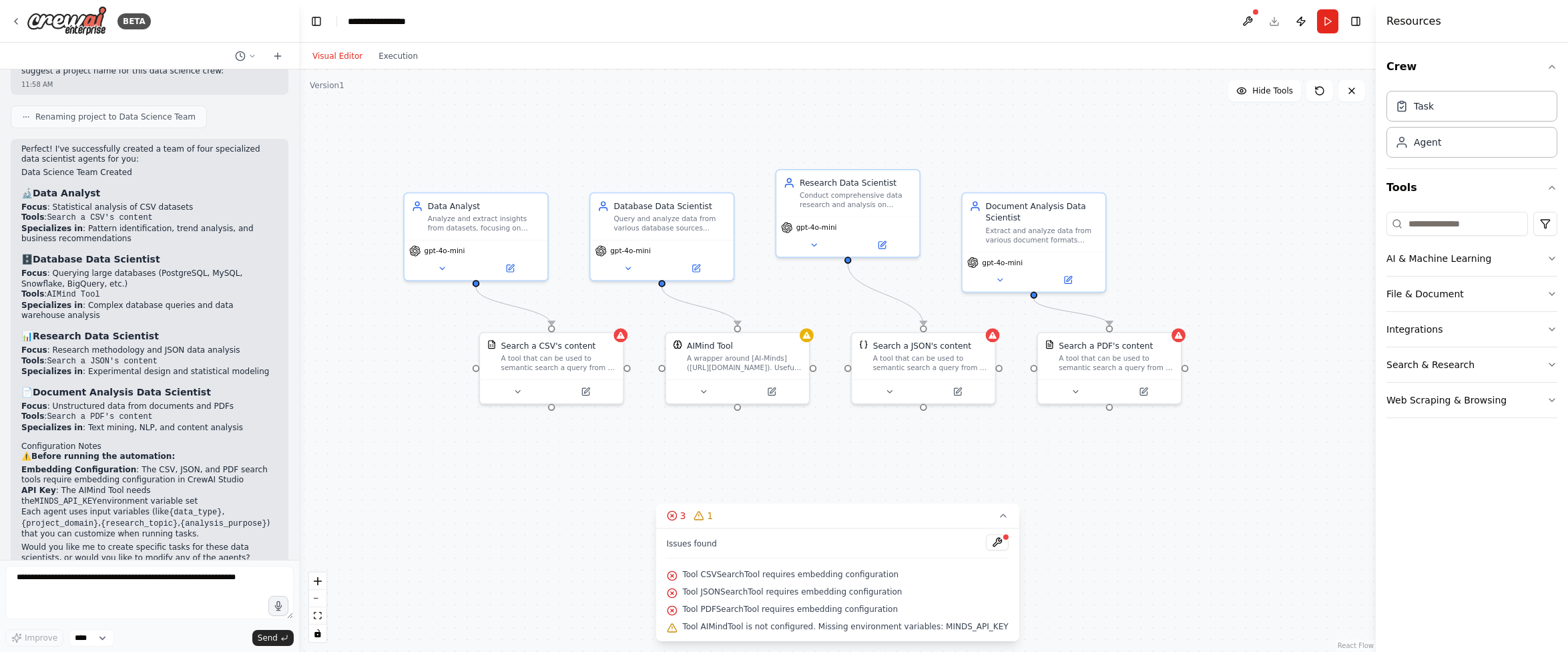
drag, startPoint x: 623, startPoint y: 369, endPoint x: 630, endPoint y: 373, distance: 8.1
click at [630, 373] on div ".deletable-edge-delete-btn { width: 20px; height: 20px; border: 0px solid #ffff…" at bounding box center [837, 360] width 1077 height 582
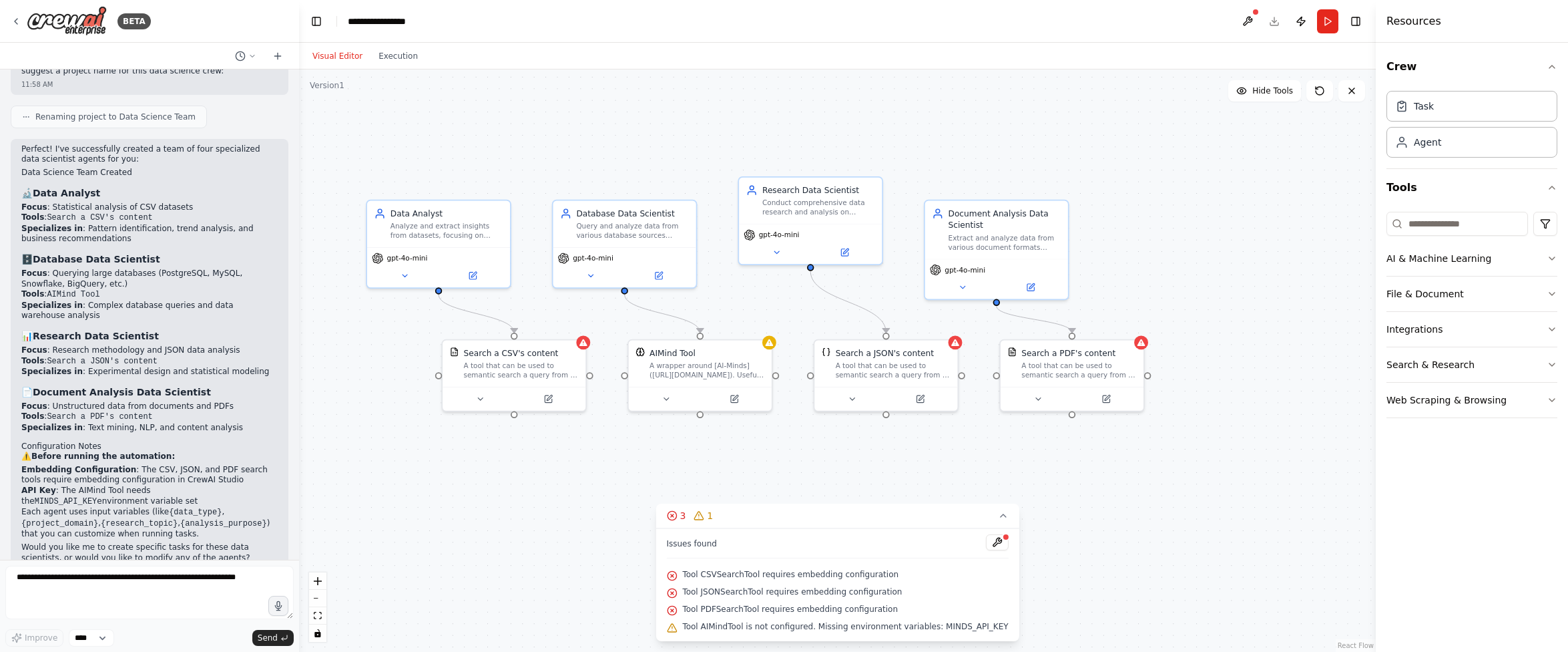
drag, startPoint x: 629, startPoint y: 371, endPoint x: 589, endPoint y: 378, distance: 40.6
click at [589, 378] on div ".deletable-edge-delete-btn { width: 20px; height: 20px; border: 0px solid #ffff…" at bounding box center [837, 360] width 1077 height 582
drag, startPoint x: 699, startPoint y: 328, endPoint x: 698, endPoint y: 336, distance: 8.1
click at [698, 336] on div ".deletable-edge-delete-btn { width: 20px; height: 20px; border: 0px solid #ffff…" at bounding box center [772, 395] width 937 height 507
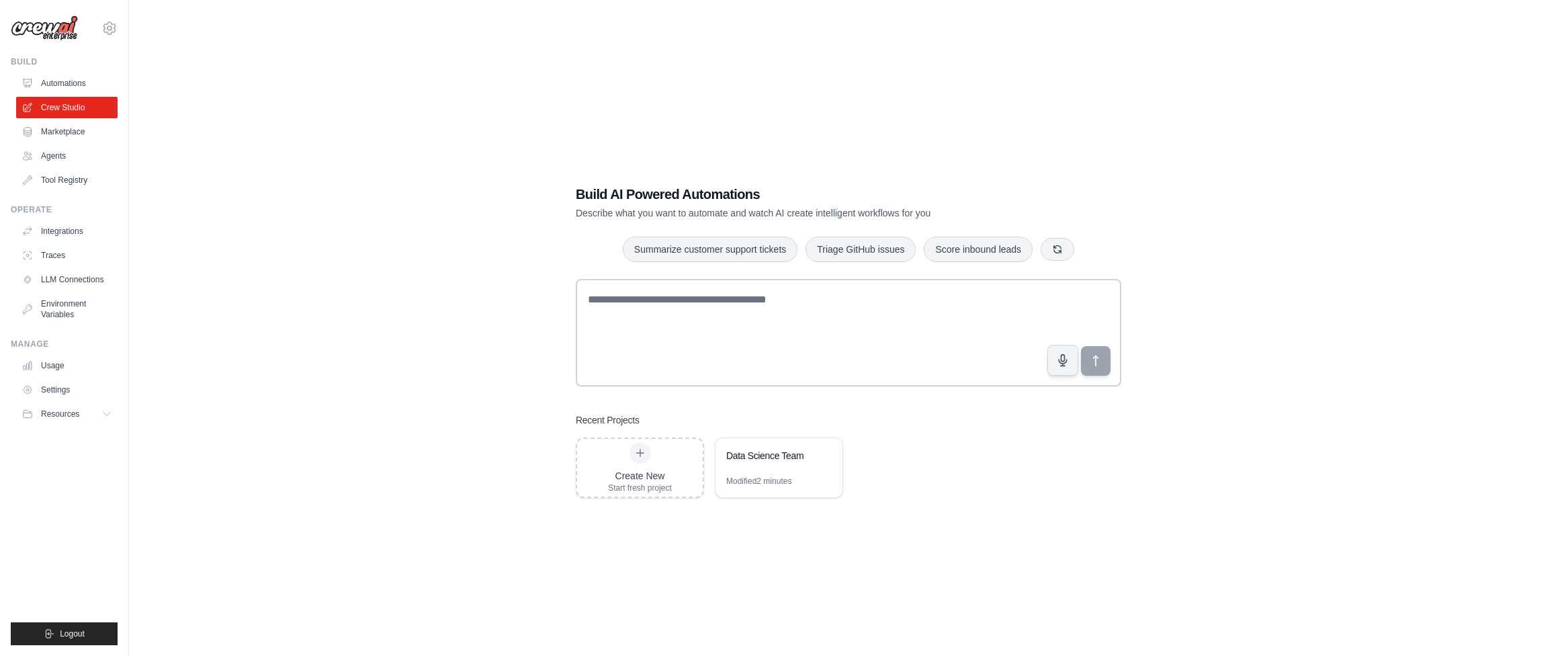
click at [65, 29] on img at bounding box center [44, 28] width 67 height 26
click at [44, 28] on img at bounding box center [44, 28] width 67 height 26
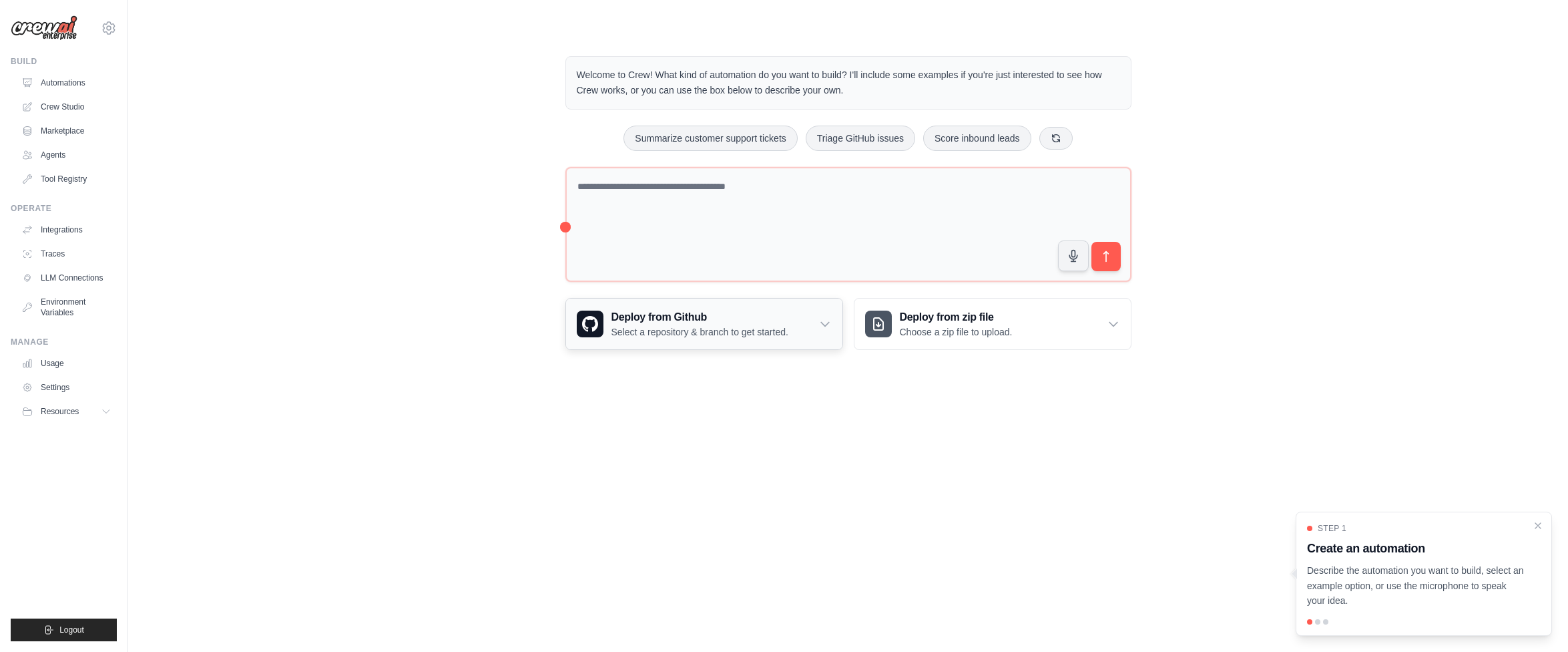
click at [650, 336] on p "Select a repository & branch to get started." at bounding box center [700, 331] width 177 height 13
